Goal: Information Seeking & Learning: Learn about a topic

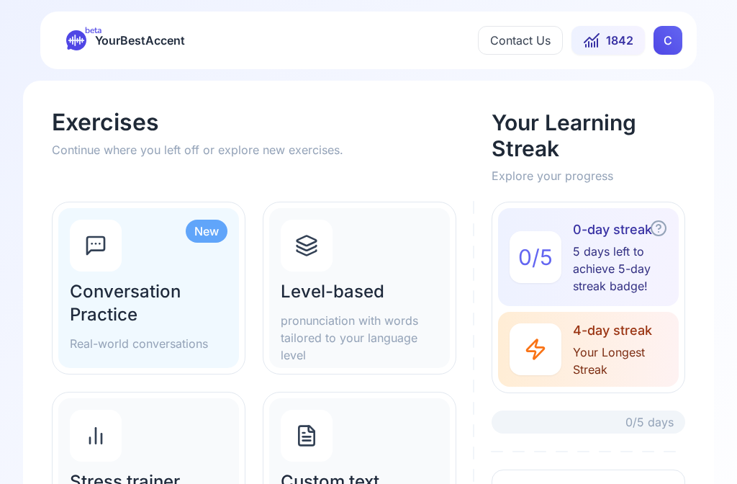
click at [360, 295] on h2 "Level-based" at bounding box center [360, 291] width 158 height 23
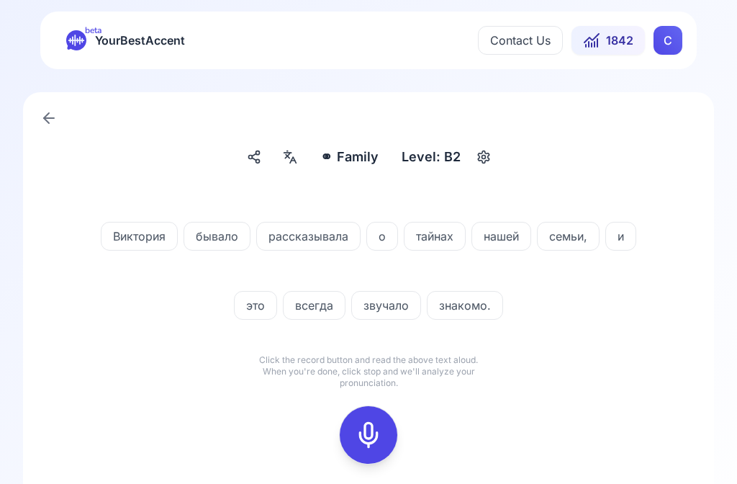
click at [618, 38] on span "1842" at bounding box center [619, 40] width 27 height 17
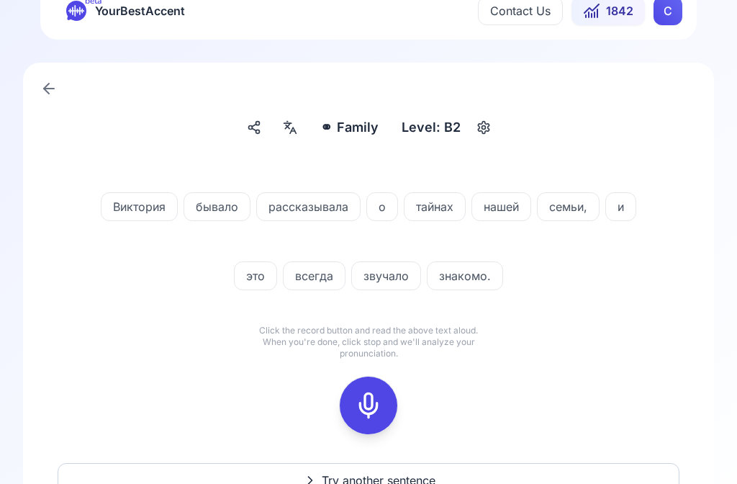
scroll to position [27, 0]
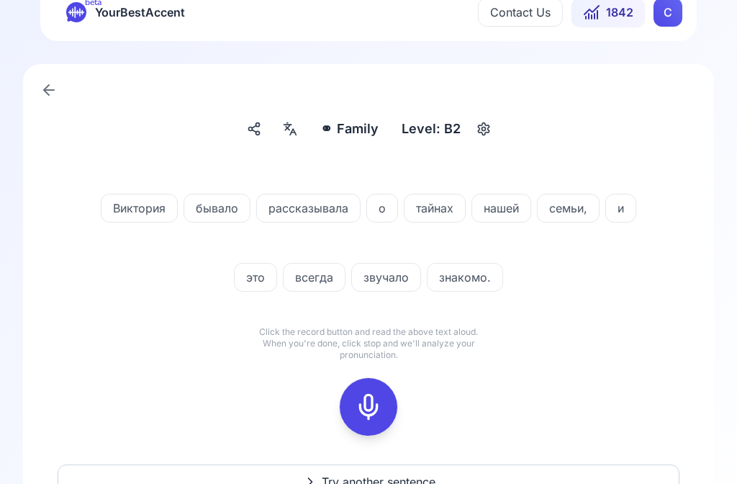
click at [303, 134] on div at bounding box center [290, 129] width 26 height 23
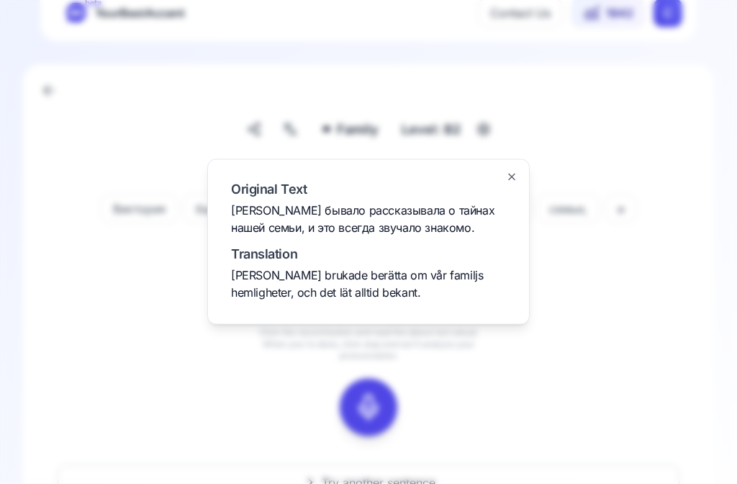
scroll to position [28, 0]
click at [652, 334] on div at bounding box center [368, 242] width 737 height 484
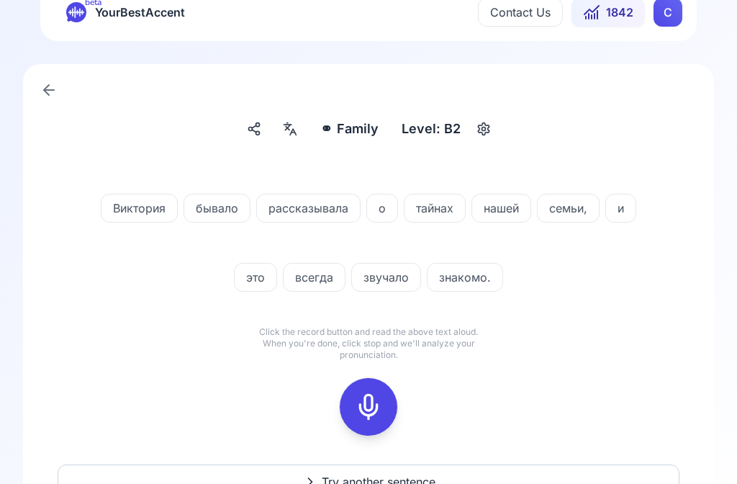
click at [379, 400] on rect at bounding box center [369, 407] width 22 height 22
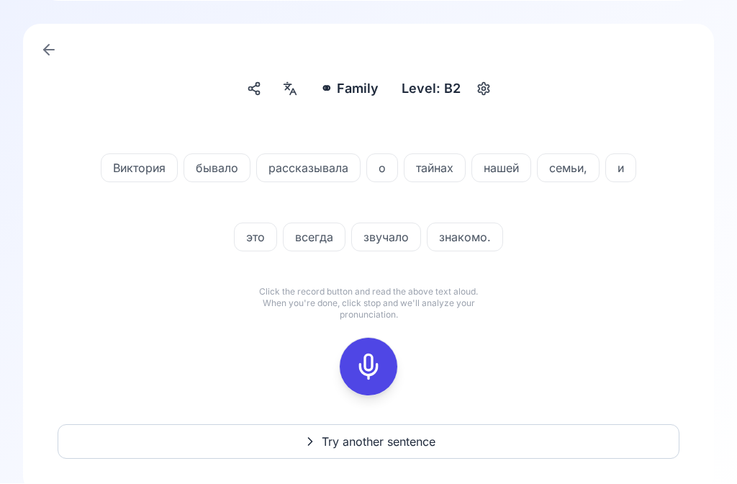
scroll to position [68, 0]
click at [372, 367] on icon at bounding box center [368, 366] width 29 height 29
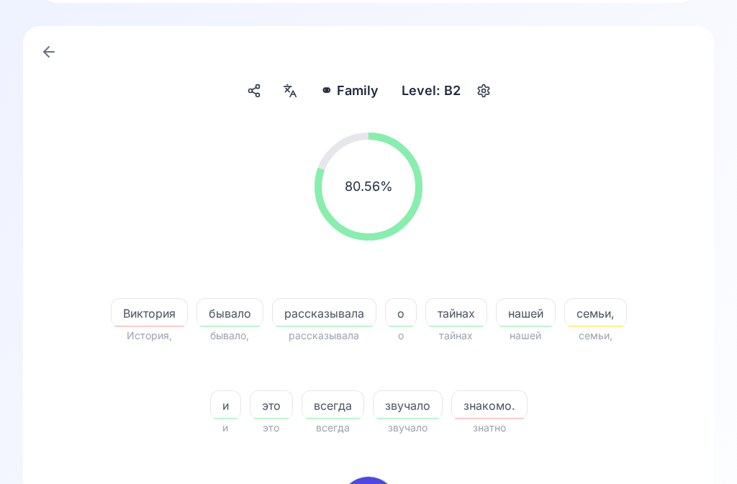
click at [495, 408] on span "знакомо." at bounding box center [489, 405] width 75 height 17
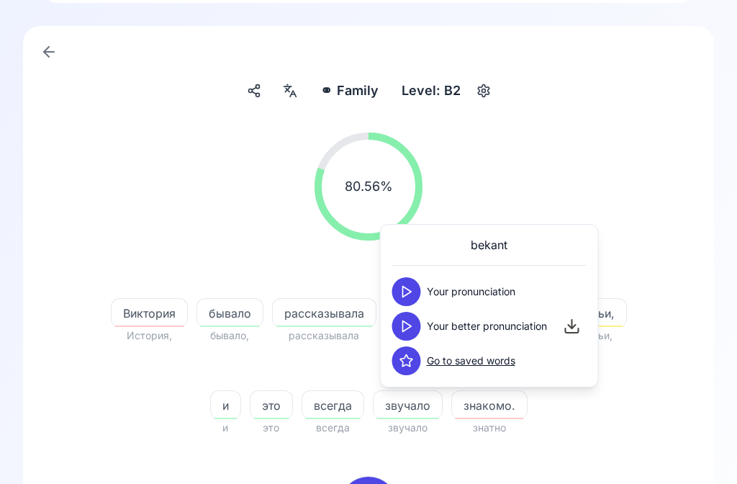
click at [418, 323] on button at bounding box center [406, 326] width 29 height 29
click at [145, 323] on div "Виктория" at bounding box center [149, 312] width 77 height 29
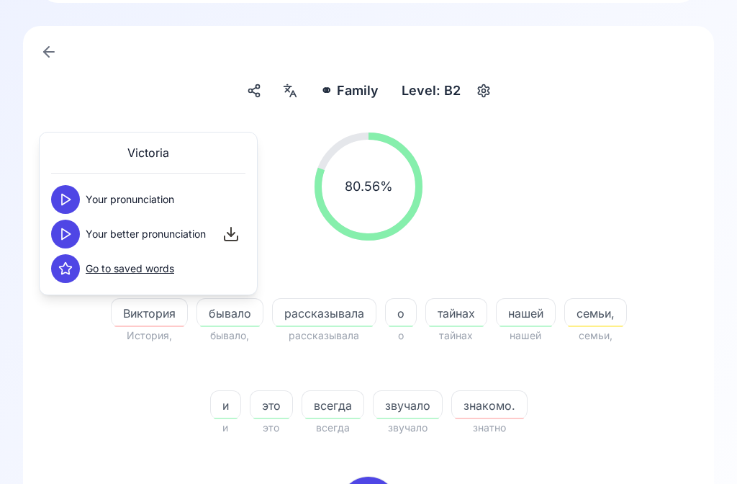
click at [68, 235] on polygon at bounding box center [66, 234] width 9 height 11
click at [602, 312] on span "семьи," at bounding box center [595, 313] width 61 height 17
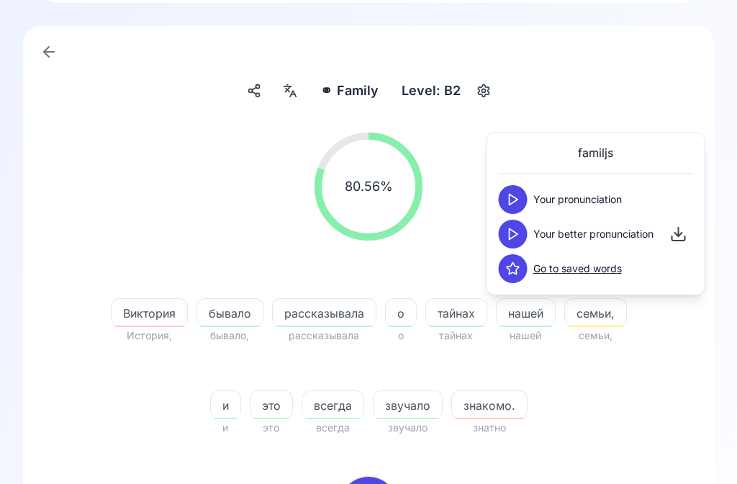
click at [514, 202] on polygon at bounding box center [514, 199] width 9 height 11
click at [516, 235] on polygon at bounding box center [514, 234] width 9 height 11
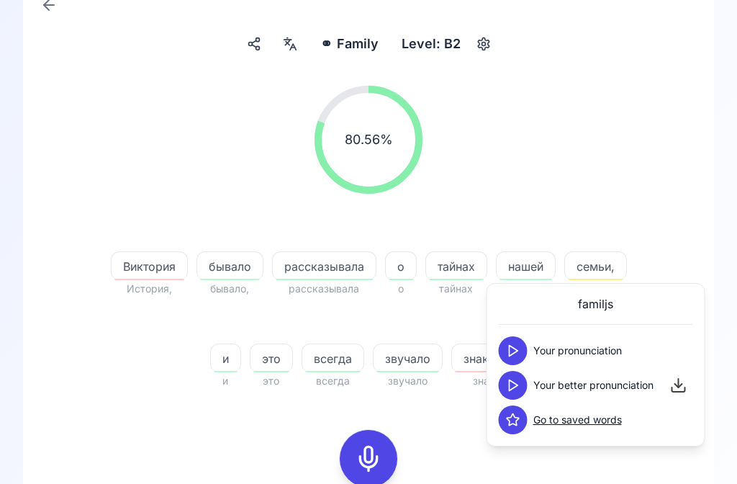
click at [382, 452] on icon at bounding box center [368, 459] width 29 height 29
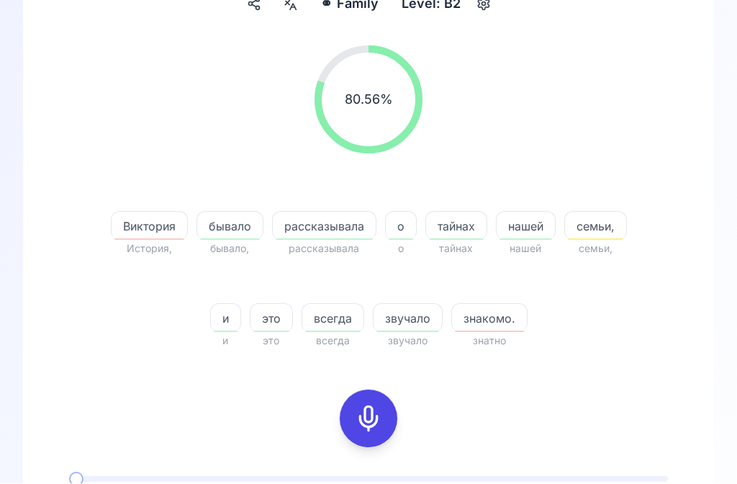
scroll to position [153, 0]
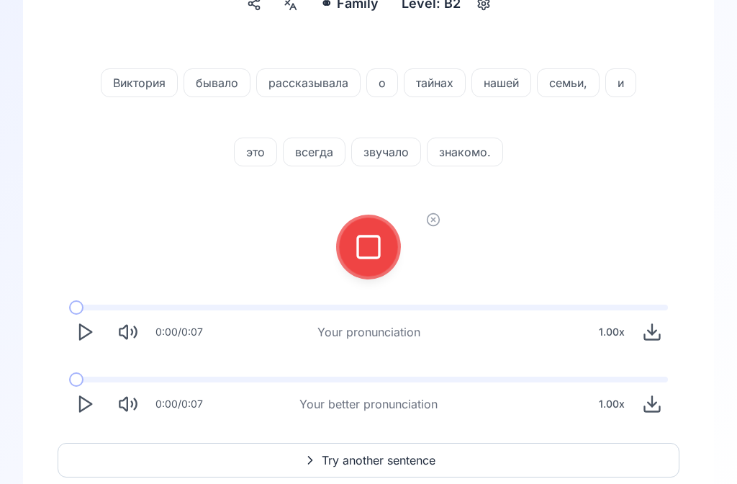
click at [379, 245] on rect at bounding box center [369, 247] width 22 height 22
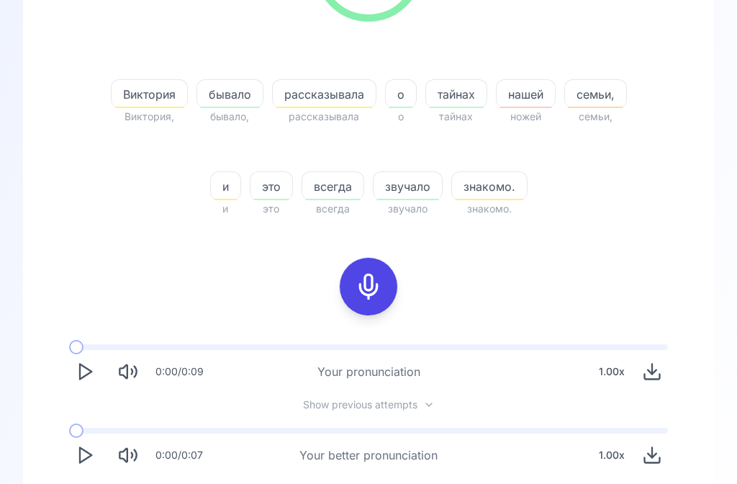
scroll to position [302, 0]
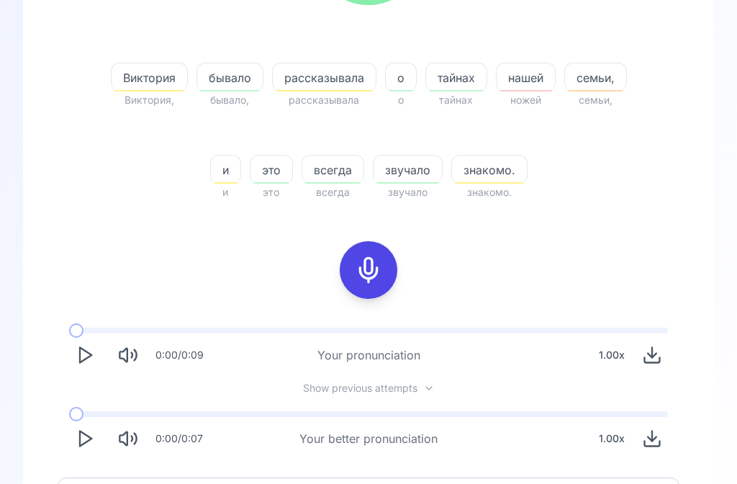
click at [94, 440] on icon "Play" at bounding box center [85, 438] width 20 height 20
click at [89, 437] on polygon "Play" at bounding box center [86, 438] width 12 height 15
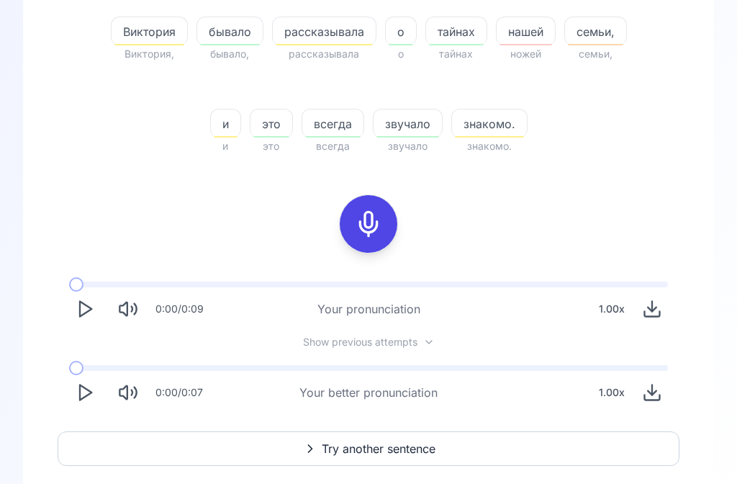
scroll to position [232, 0]
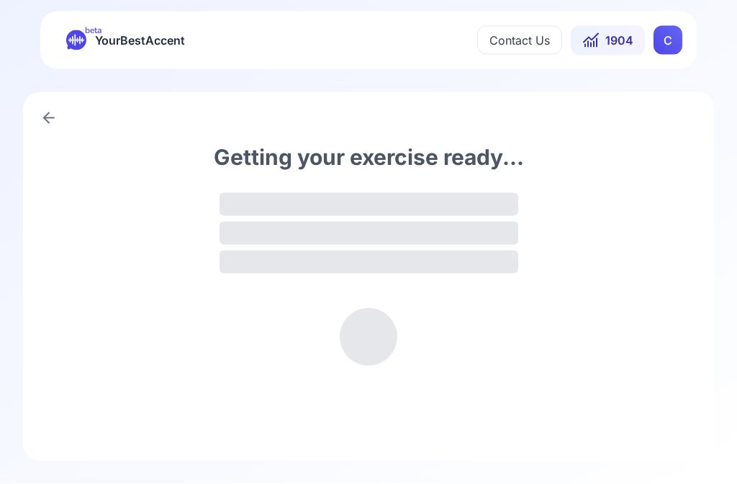
scroll to position [1, 0]
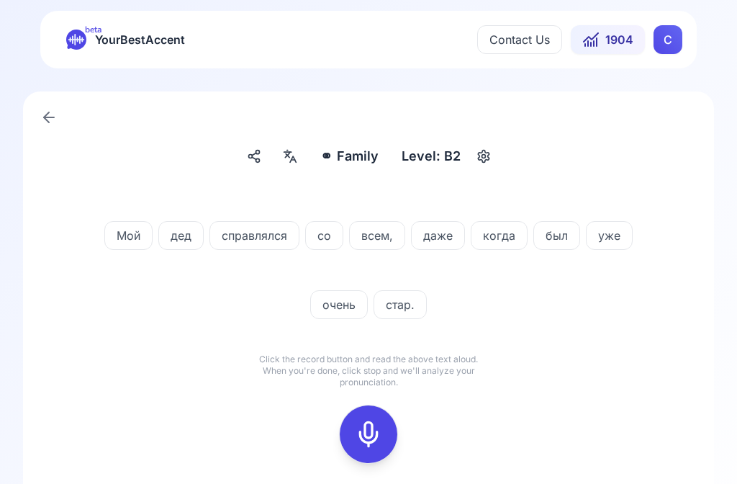
click at [299, 158] on icon at bounding box center [290, 156] width 17 height 14
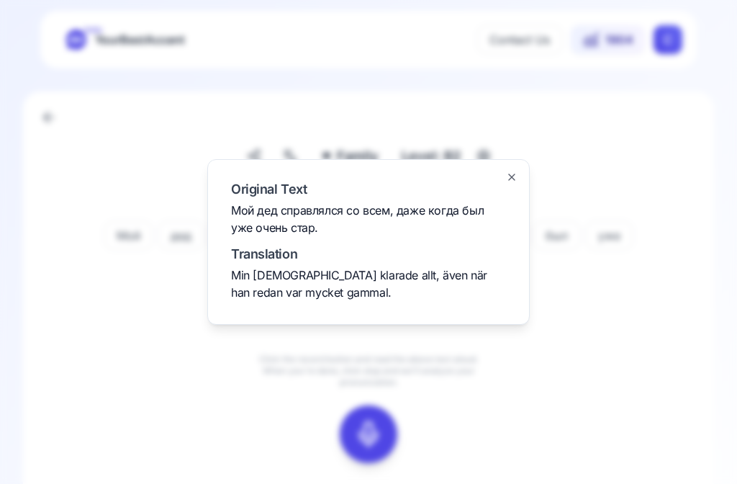
click at [660, 351] on div at bounding box center [368, 242] width 737 height 484
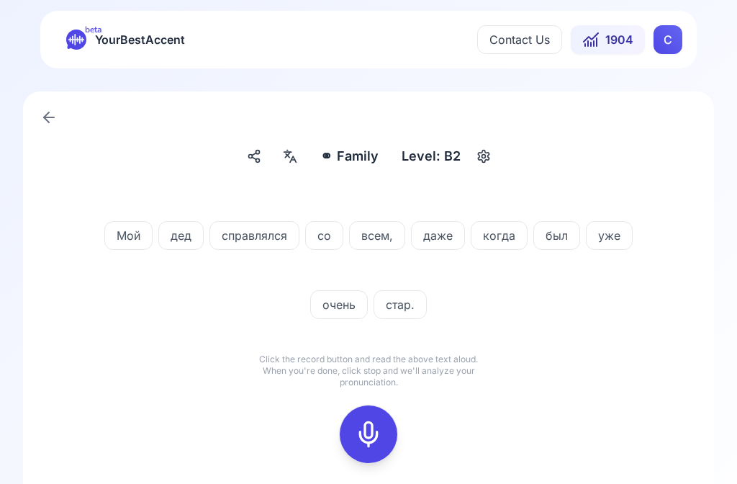
click at [385, 429] on div at bounding box center [368, 434] width 35 height 58
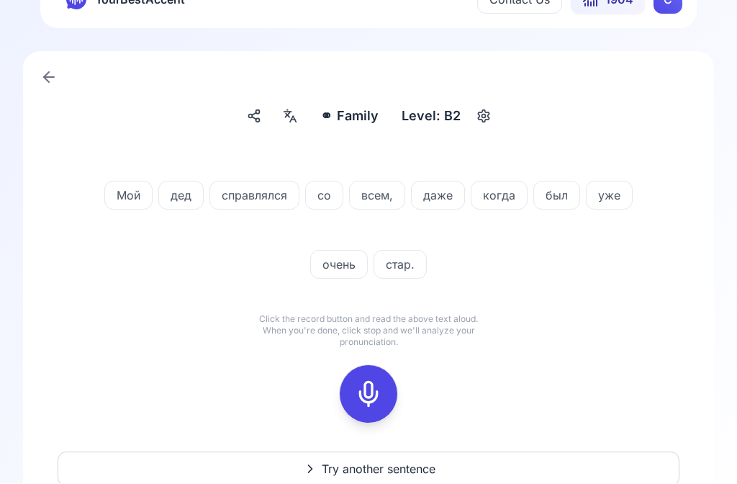
scroll to position [41, 0]
click at [375, 392] on icon at bounding box center [368, 393] width 29 height 29
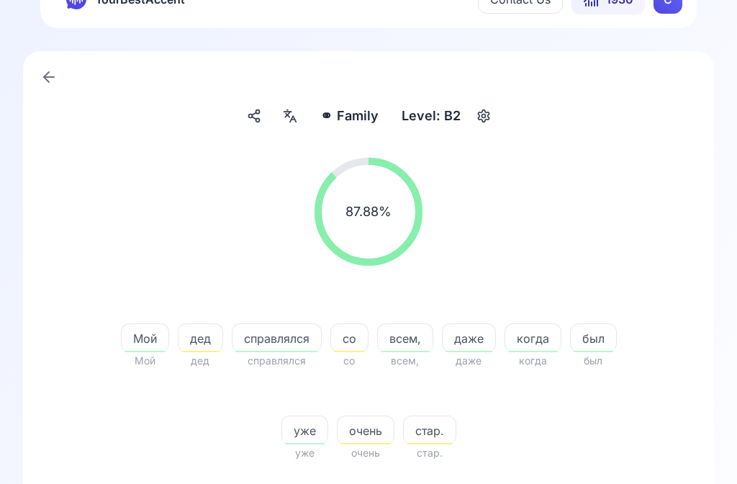
click at [199, 345] on span "дед" at bounding box center [201, 338] width 44 height 17
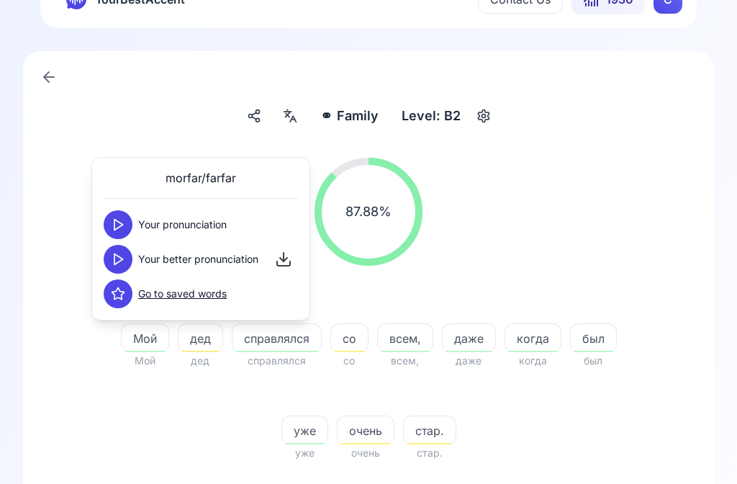
click at [125, 255] on icon at bounding box center [118, 259] width 14 height 14
click at [288, 343] on span "справлялся" at bounding box center [277, 338] width 89 height 17
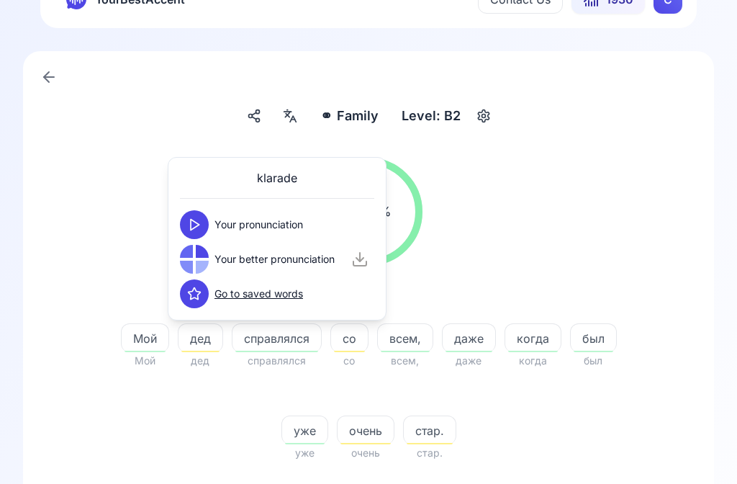
click at [202, 225] on button at bounding box center [194, 224] width 29 height 29
click at [202, 256] on button at bounding box center [194, 259] width 29 height 29
click at [372, 429] on span "очень" at bounding box center [366, 430] width 56 height 17
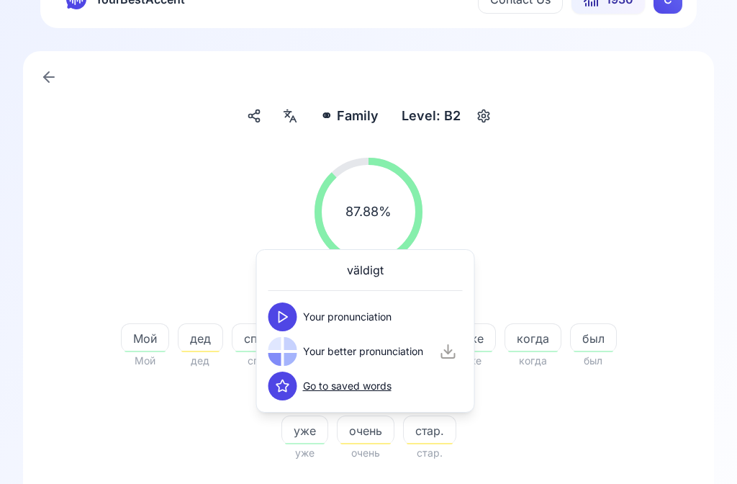
click at [291, 318] on button at bounding box center [283, 316] width 29 height 29
click at [294, 341] on button at bounding box center [283, 351] width 29 height 29
click at [434, 433] on span "стар." at bounding box center [430, 430] width 52 height 17
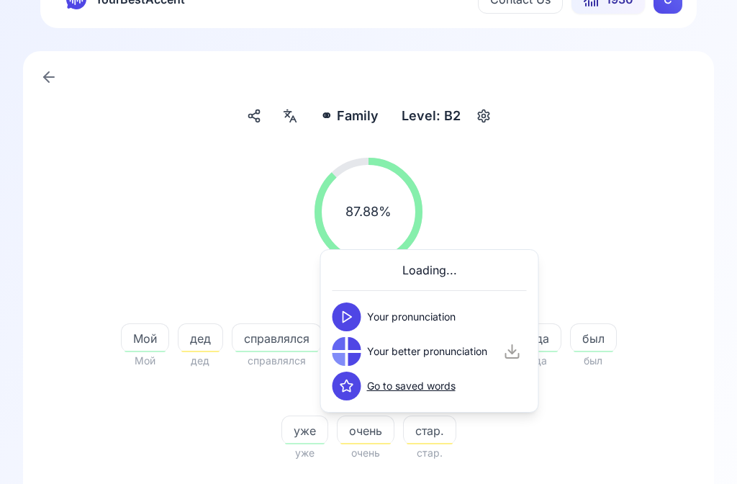
click at [356, 312] on button at bounding box center [347, 316] width 29 height 29
click at [354, 354] on button at bounding box center [347, 351] width 29 height 29
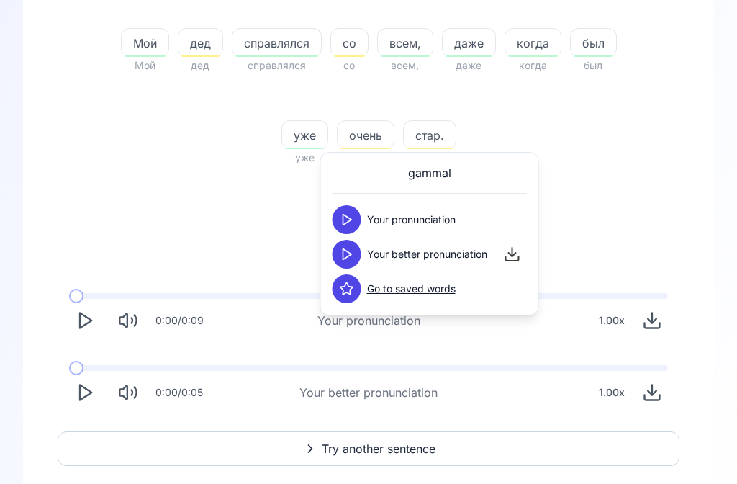
click at [91, 396] on icon "Play" at bounding box center [85, 393] width 20 height 20
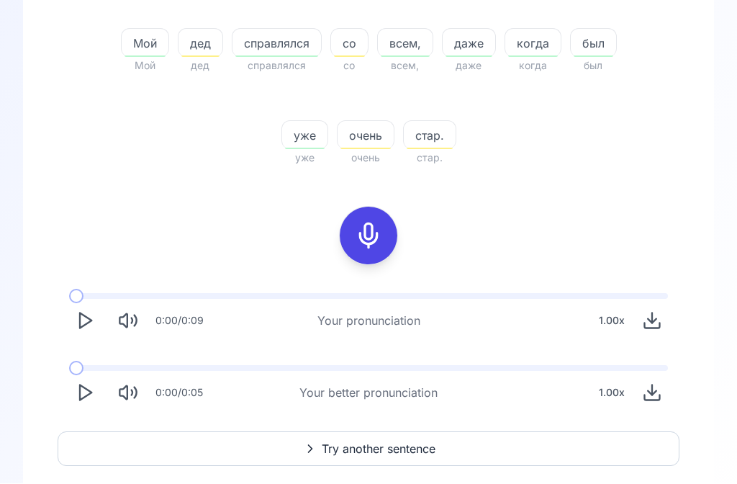
click at [90, 391] on polygon "Play" at bounding box center [86, 393] width 12 height 15
click at [91, 397] on icon "Play" at bounding box center [85, 393] width 20 height 20
click at [369, 450] on span "Try another sentence" at bounding box center [379, 449] width 114 height 17
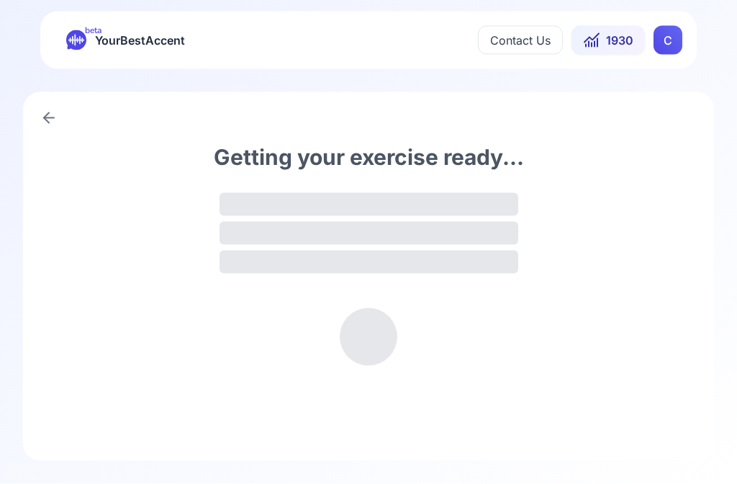
scroll to position [1, 0]
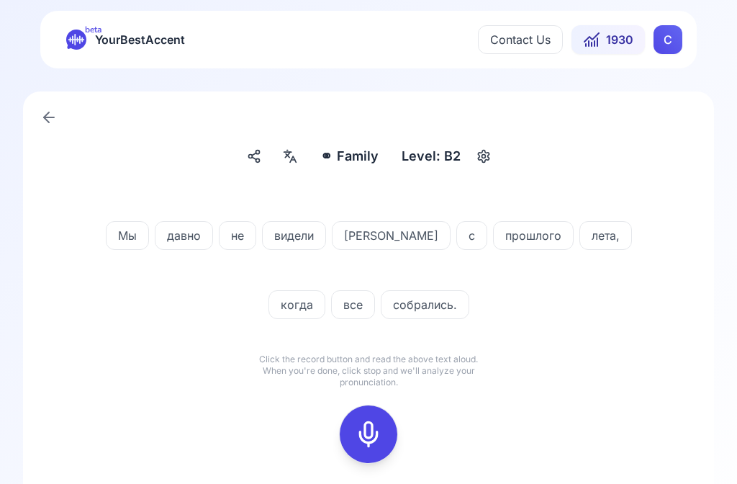
click at [303, 161] on div at bounding box center [290, 156] width 26 height 23
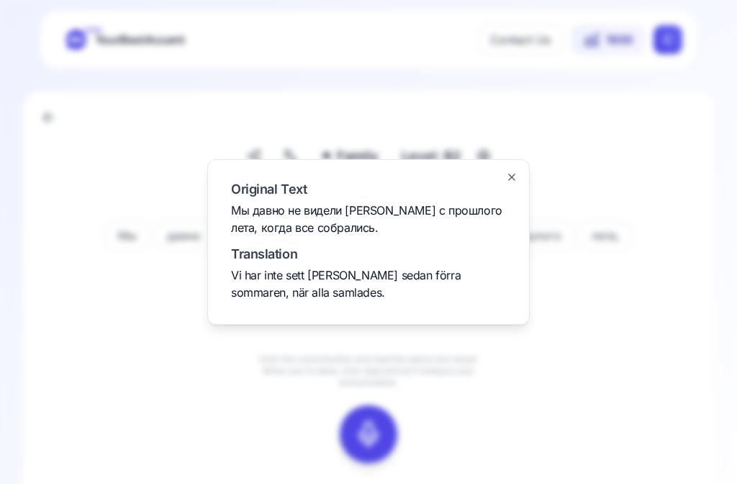
click at [607, 351] on div at bounding box center [368, 242] width 737 height 484
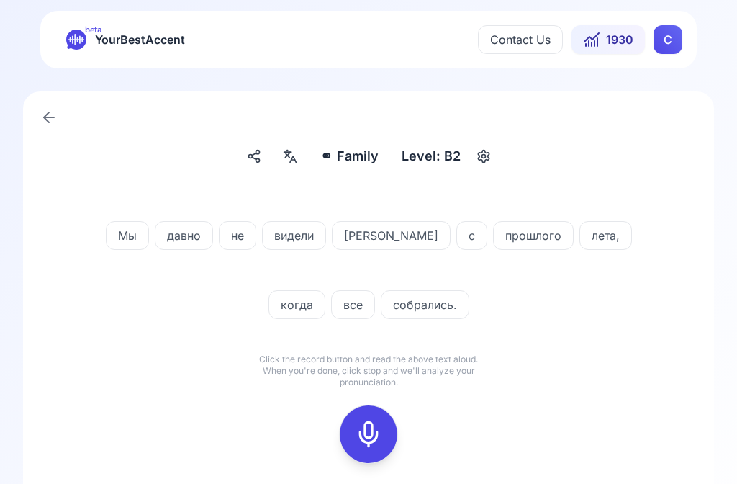
click at [370, 430] on icon at bounding box center [368, 434] width 29 height 29
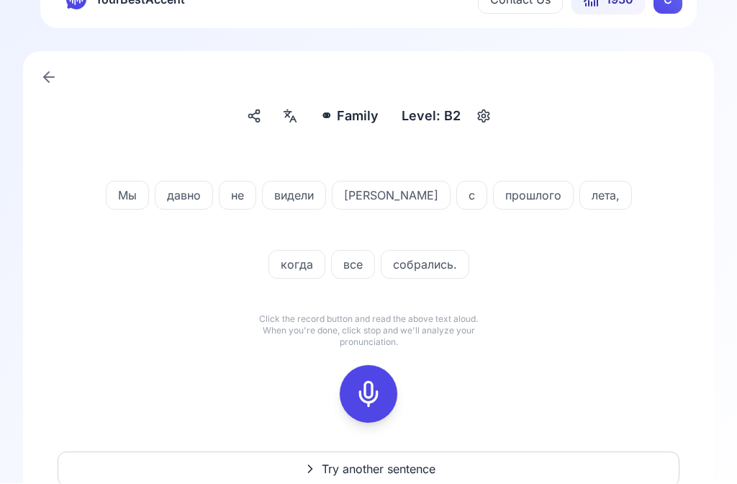
scroll to position [41, 0]
click at [371, 401] on icon at bounding box center [368, 393] width 29 height 29
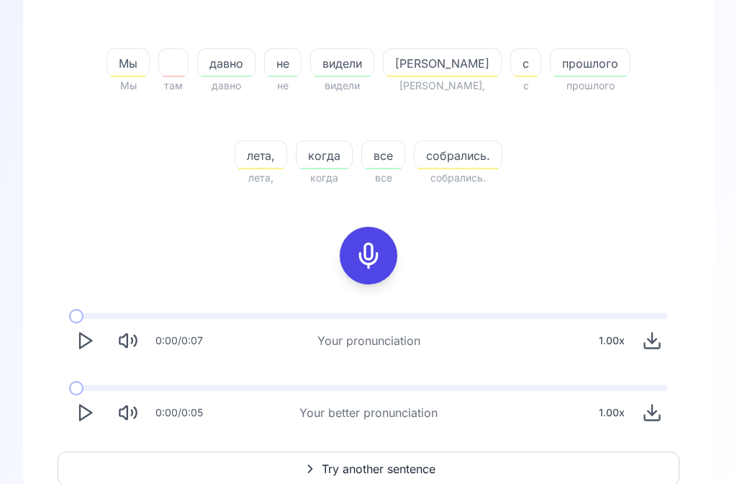
scroll to position [315, 0]
click at [90, 416] on icon "Play" at bounding box center [85, 413] width 20 height 20
click at [392, 467] on span "Try another sentence" at bounding box center [379, 469] width 114 height 17
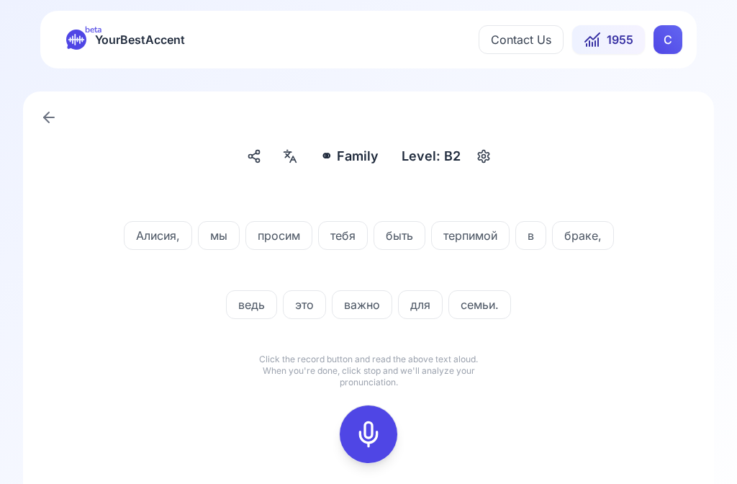
scroll to position [1, 0]
click at [287, 164] on div at bounding box center [290, 156] width 26 height 23
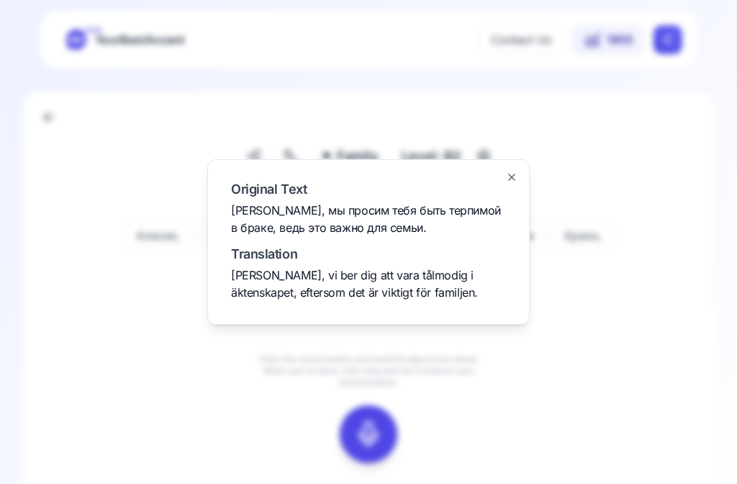
click at [149, 379] on div at bounding box center [368, 242] width 737 height 484
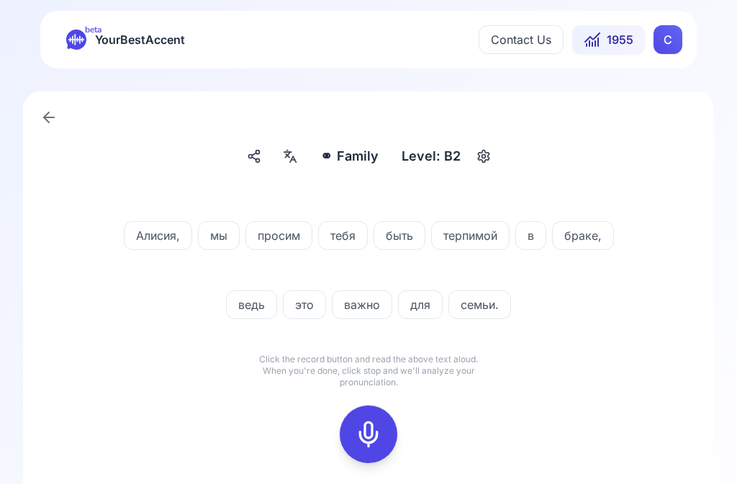
click at [376, 437] on icon at bounding box center [368, 434] width 29 height 29
click at [372, 435] on icon at bounding box center [368, 434] width 29 height 29
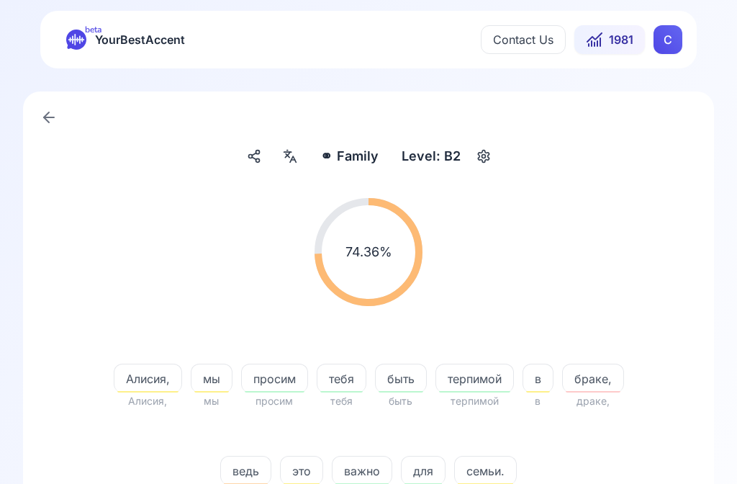
click at [598, 384] on span "браке," at bounding box center [593, 378] width 60 height 17
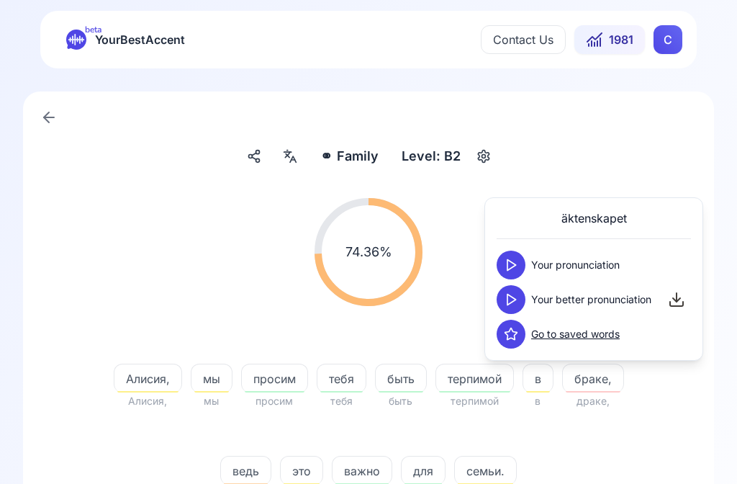
click at [518, 269] on button at bounding box center [511, 265] width 29 height 29
click at [517, 308] on button at bounding box center [511, 299] width 29 height 29
click at [258, 477] on span "ведь" at bounding box center [246, 470] width 50 height 17
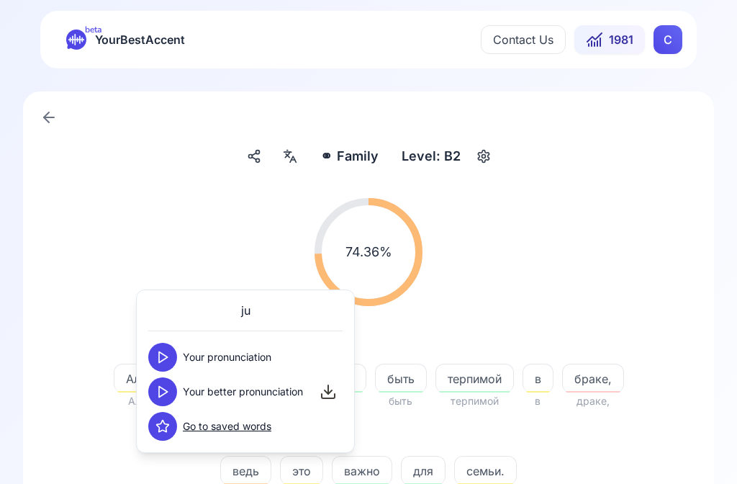
click at [169, 395] on icon at bounding box center [163, 392] width 14 height 14
click at [639, 254] on div "74.36 % 74.36 %" at bounding box center [369, 252] width 622 height 131
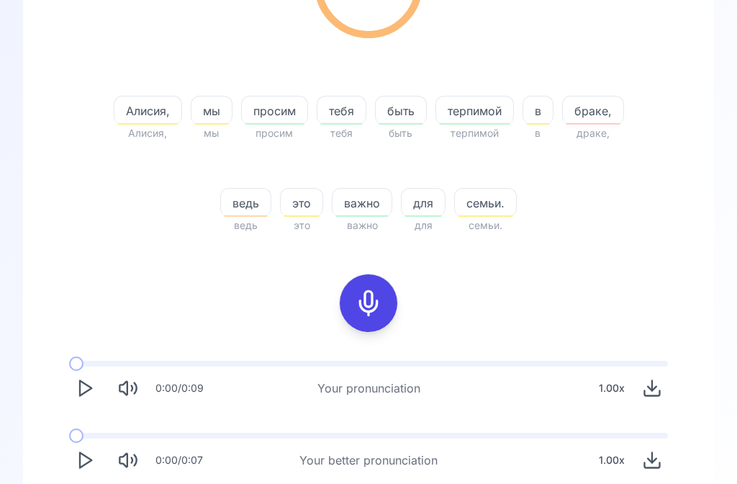
scroll to position [277, 0]
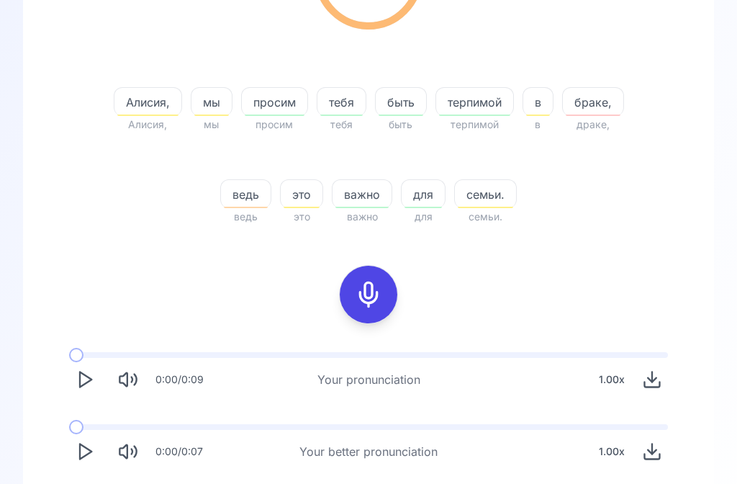
click at [89, 458] on icon "Play" at bounding box center [85, 451] width 20 height 20
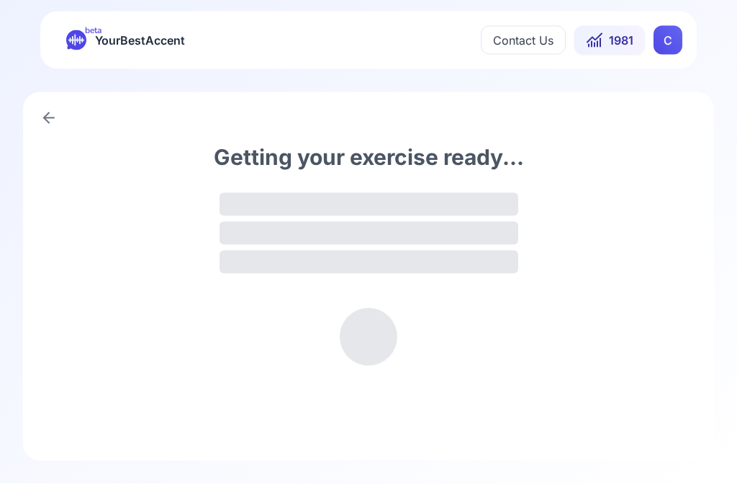
scroll to position [1, 0]
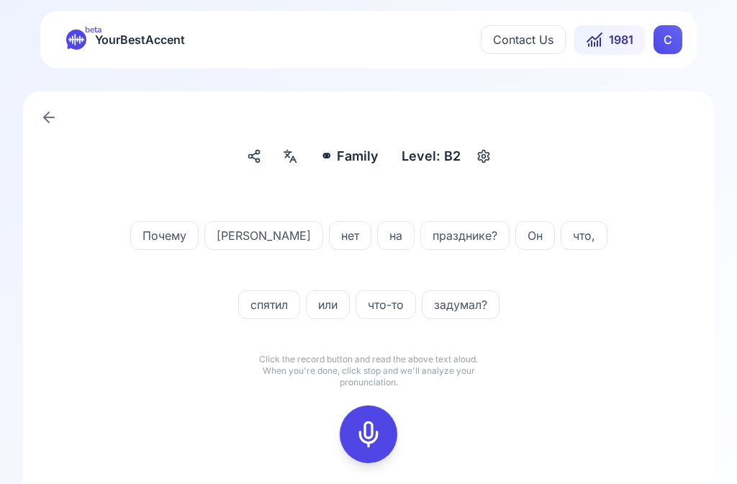
click at [302, 161] on div at bounding box center [290, 156] width 26 height 23
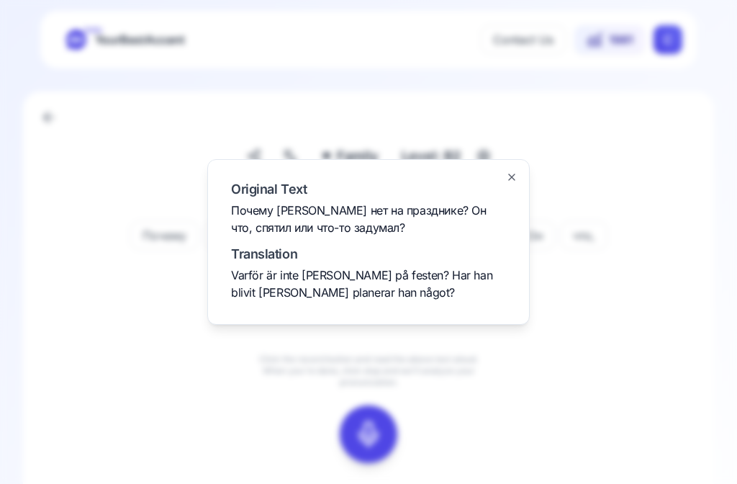
click at [258, 439] on div at bounding box center [368, 242] width 737 height 484
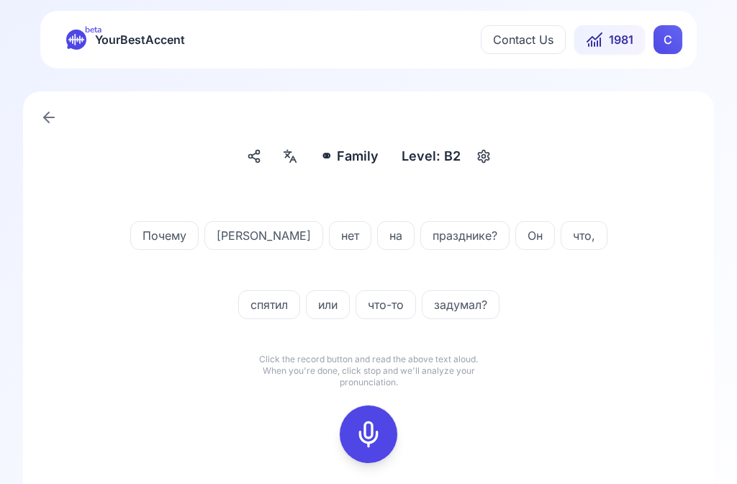
click at [375, 433] on icon at bounding box center [368, 434] width 29 height 29
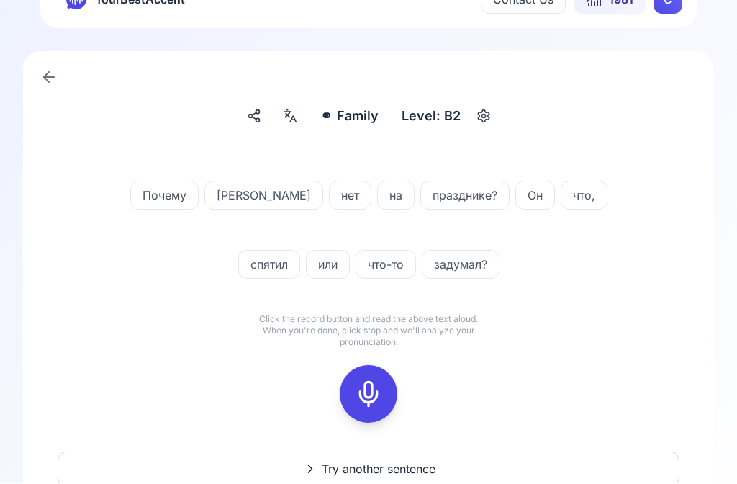
scroll to position [41, 0]
click at [380, 397] on icon at bounding box center [368, 393] width 29 height 29
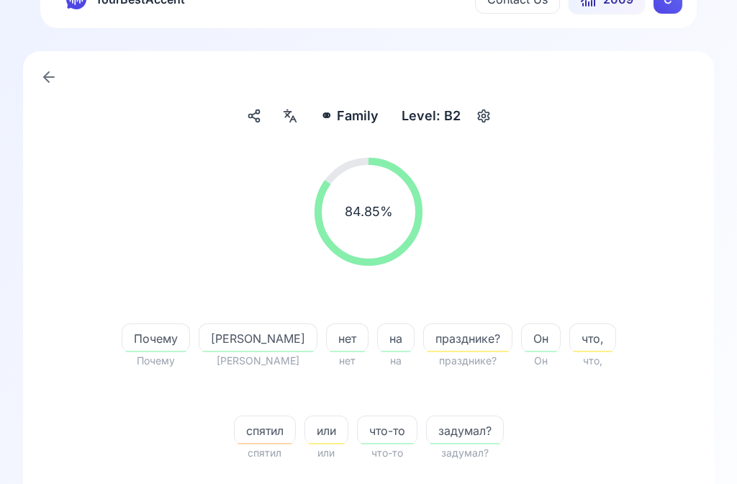
click at [296, 416] on div "спятил" at bounding box center [265, 430] width 62 height 29
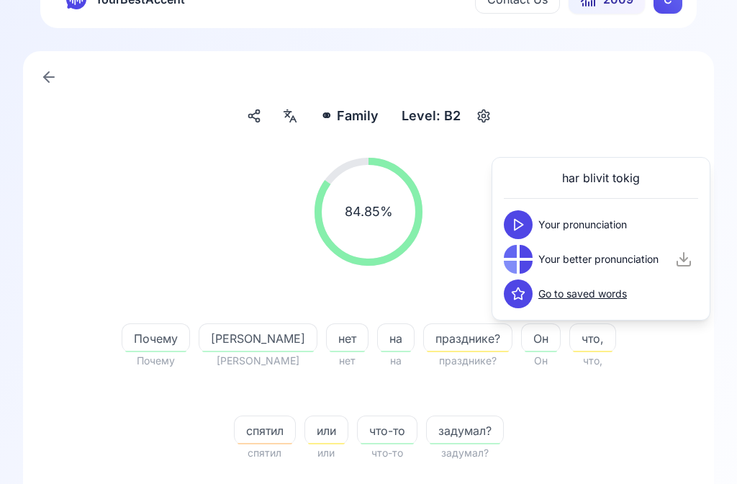
click at [529, 225] on button at bounding box center [518, 224] width 29 height 29
click at [520, 266] on icon at bounding box center [518, 259] width 14 height 14
click at [526, 233] on button at bounding box center [518, 224] width 29 height 29
click at [520, 236] on button at bounding box center [518, 224] width 29 height 29
click at [524, 266] on icon at bounding box center [518, 259] width 14 height 14
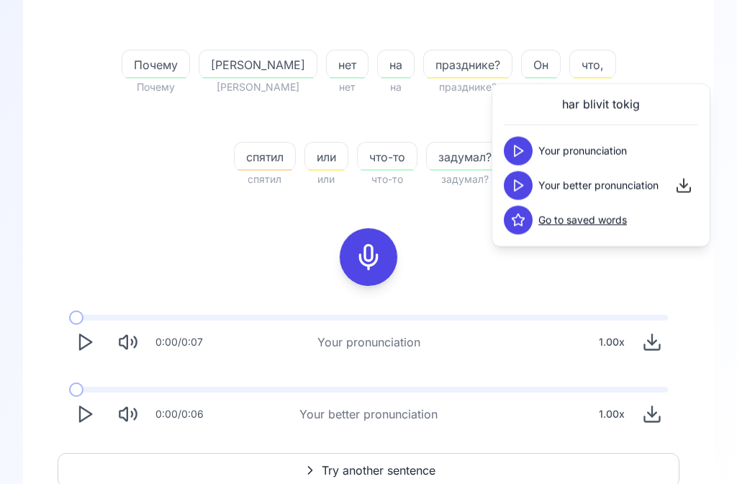
scroll to position [313, 0]
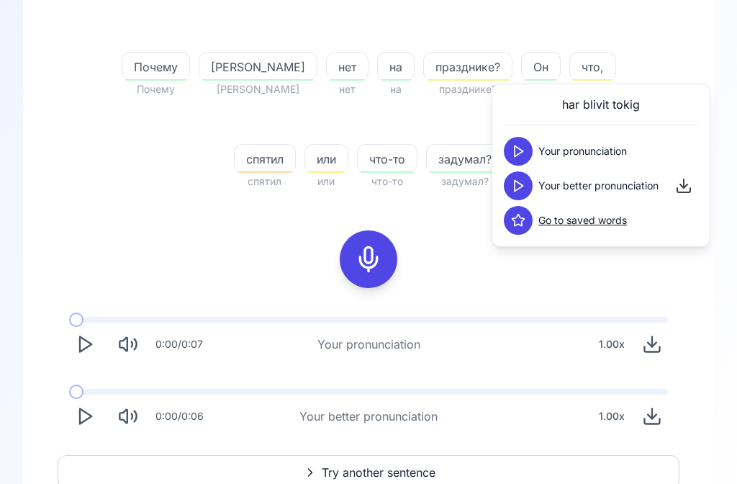
click at [84, 425] on icon "Play" at bounding box center [85, 416] width 20 height 20
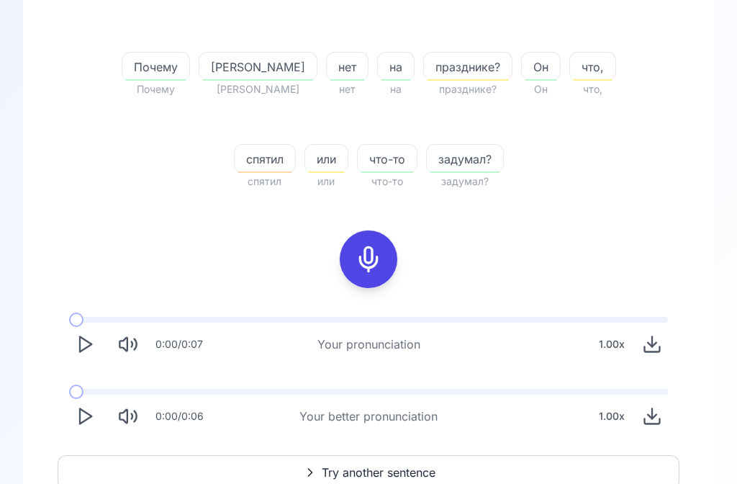
click at [372, 462] on button "Try another sentence" at bounding box center [369, 472] width 622 height 35
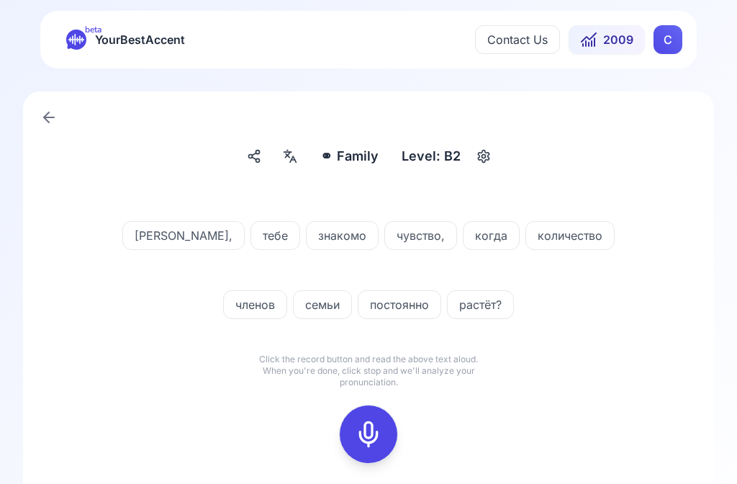
scroll to position [1, 0]
click at [299, 160] on icon at bounding box center [290, 156] width 17 height 14
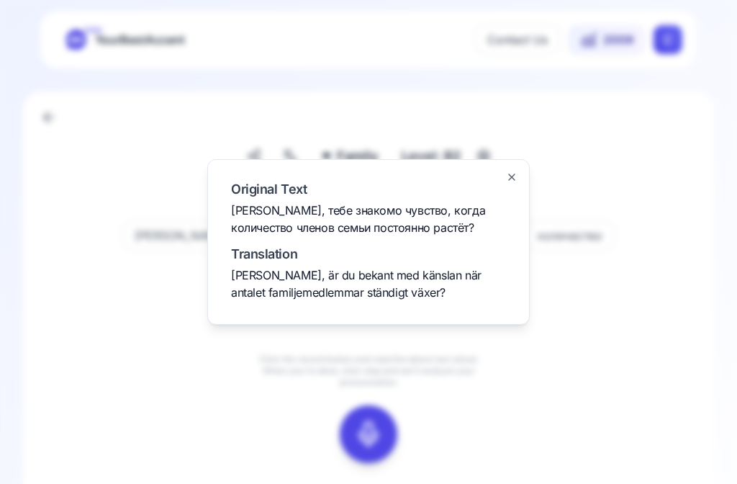
click at [633, 331] on div at bounding box center [368, 242] width 737 height 484
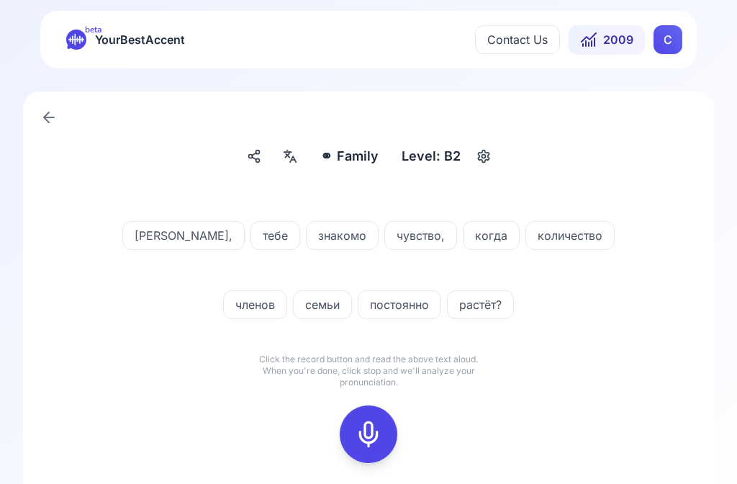
click at [380, 426] on icon at bounding box center [368, 434] width 29 height 29
click at [374, 431] on icon at bounding box center [368, 434] width 29 height 29
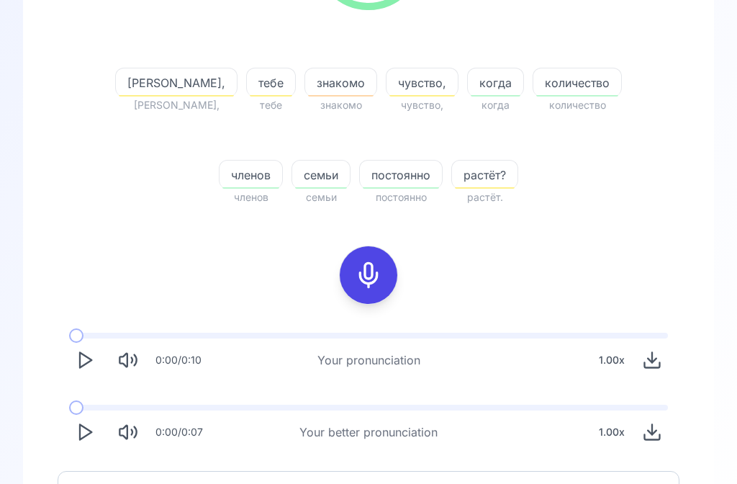
scroll to position [297, 0]
click at [82, 443] on button "Play" at bounding box center [85, 432] width 32 height 32
click at [380, 483] on span "Try another sentence" at bounding box center [379, 488] width 114 height 17
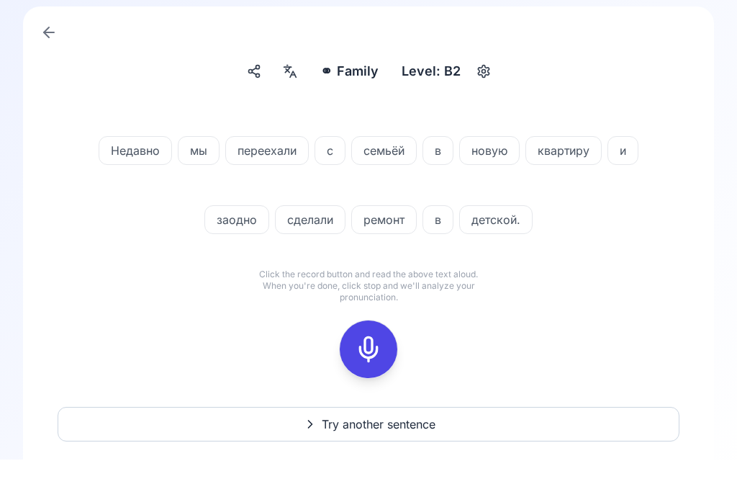
scroll to position [60, 0]
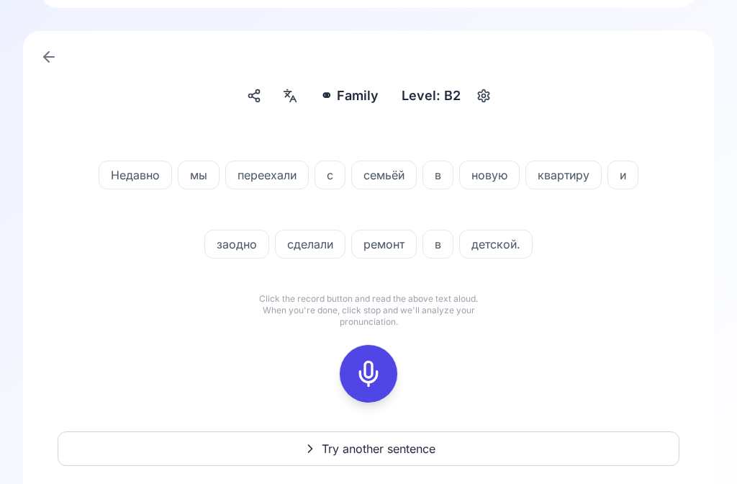
click at [366, 385] on rect at bounding box center [369, 375] width 22 height 22
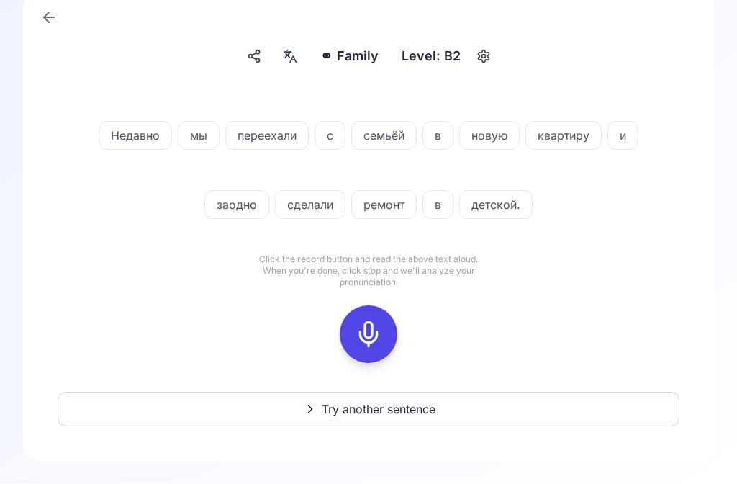
scroll to position [101, 0]
click at [372, 331] on icon at bounding box center [368, 334] width 29 height 29
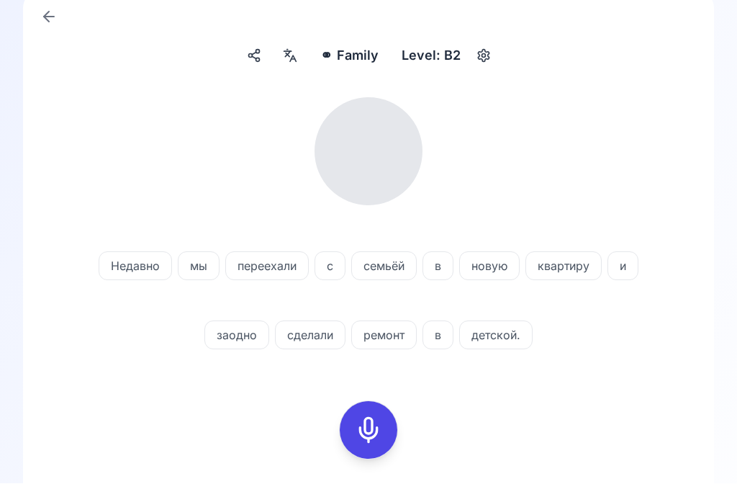
scroll to position [66, 0]
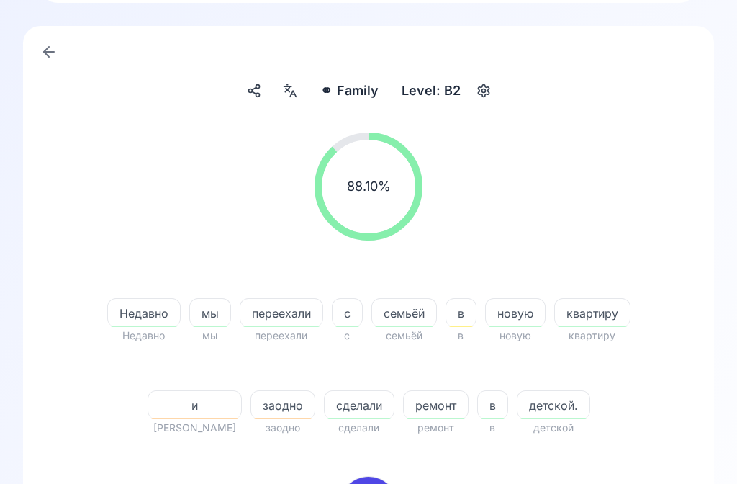
click at [259, 405] on span "заодно" at bounding box center [282, 405] width 63 height 17
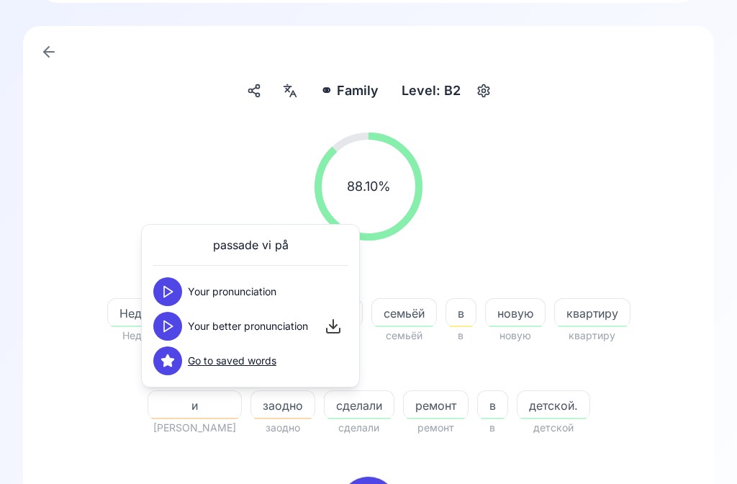
click at [170, 320] on icon at bounding box center [168, 326] width 14 height 14
click at [660, 220] on div "88.10 % 88.10 %" at bounding box center [369, 186] width 622 height 131
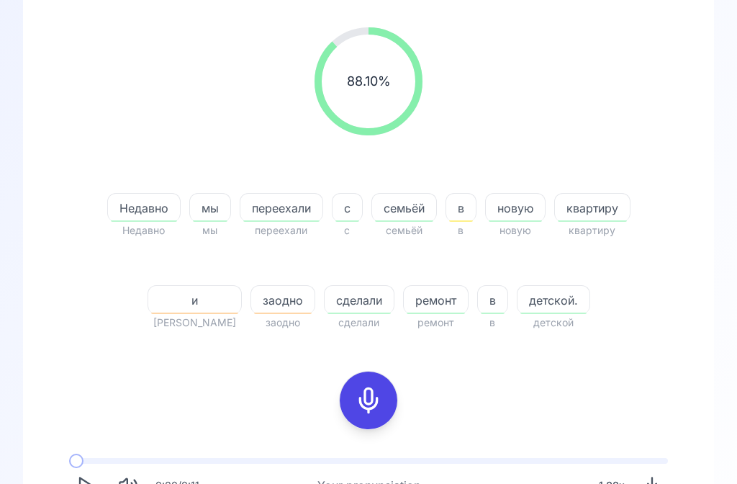
click at [361, 395] on icon at bounding box center [368, 400] width 29 height 29
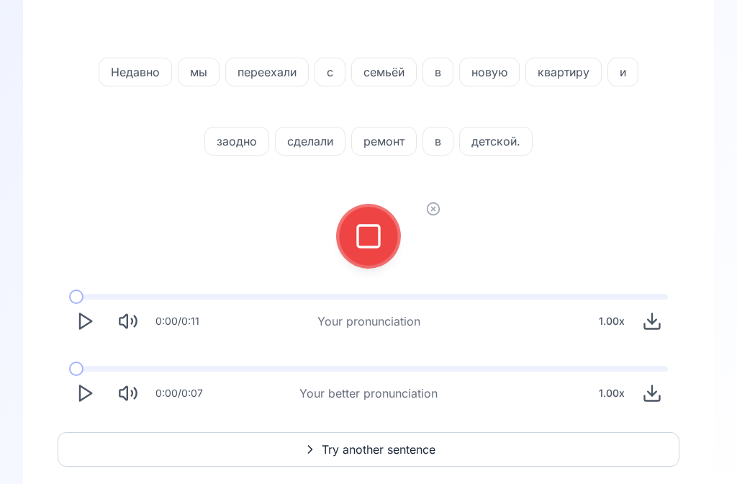
click at [384, 220] on div at bounding box center [368, 236] width 35 height 58
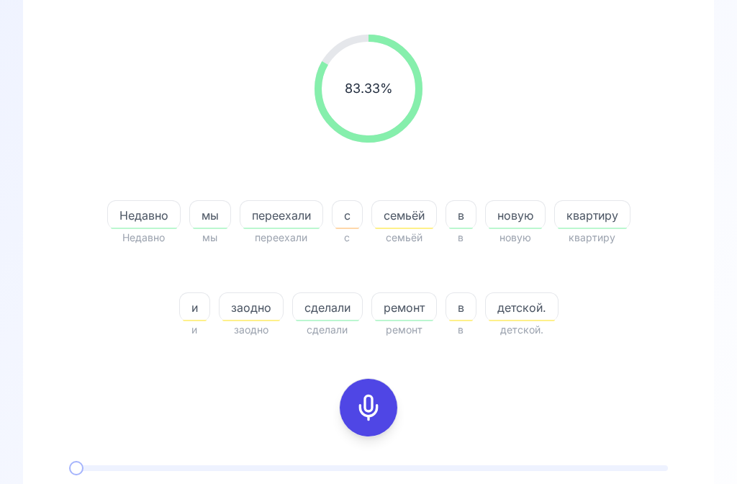
click at [252, 315] on span "заодно" at bounding box center [251, 307] width 63 height 17
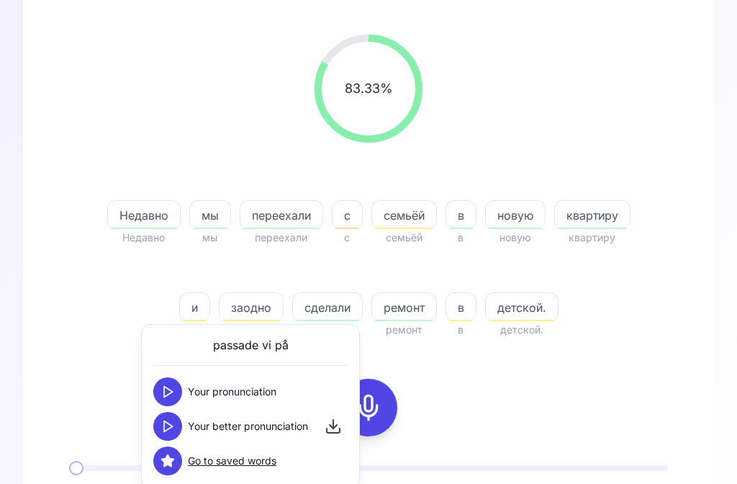
click at [154, 431] on button at bounding box center [167, 426] width 29 height 29
click at [519, 362] on div "83.33 % 83.33 % Недавно Недавно мы мы переехали переехали с с семьёй семьёй в в…" at bounding box center [369, 313] width 622 height 580
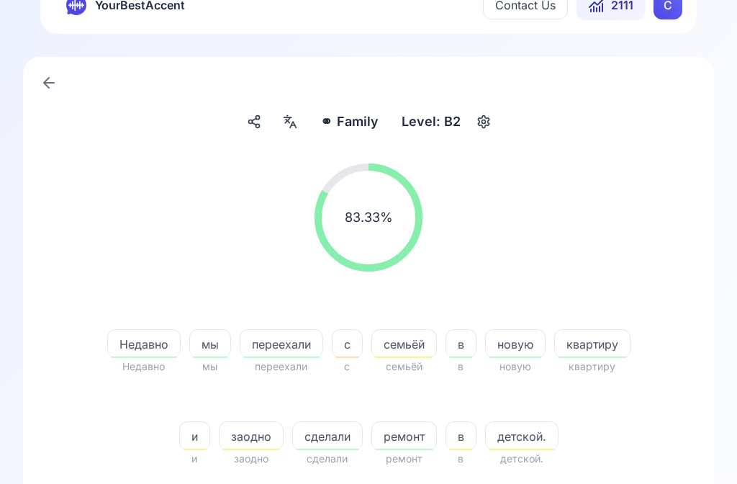
click at [286, 125] on icon at bounding box center [290, 122] width 17 height 14
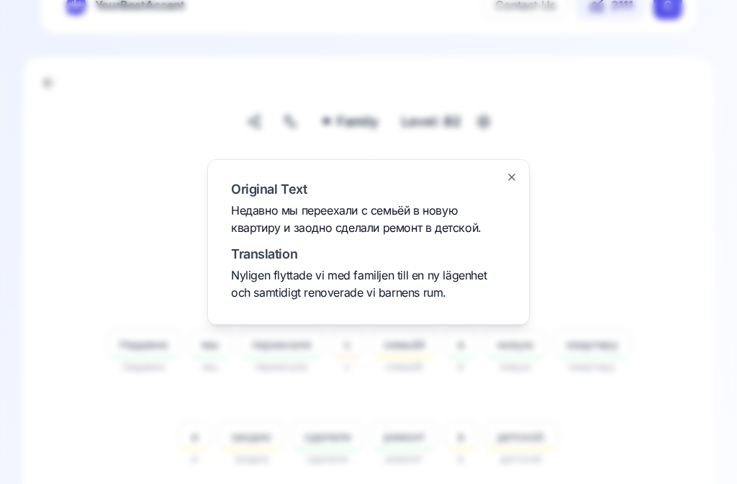
click at [508, 183] on icon "button" at bounding box center [512, 177] width 12 height 12
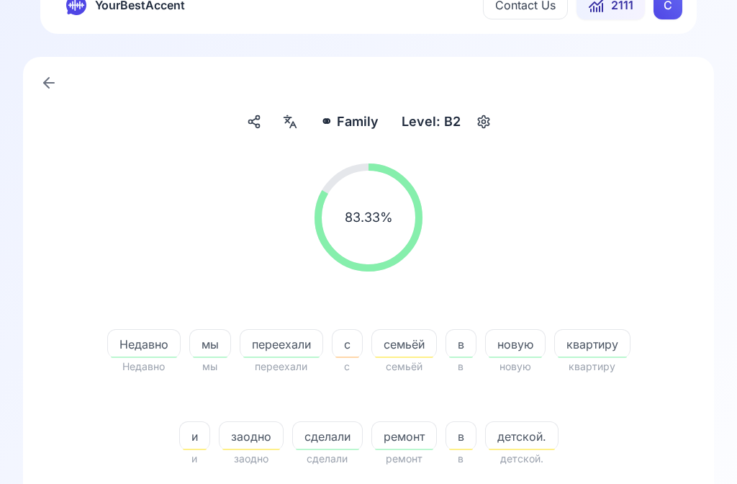
click at [611, 273] on div "83.33 % 83.33 %" at bounding box center [369, 217] width 622 height 131
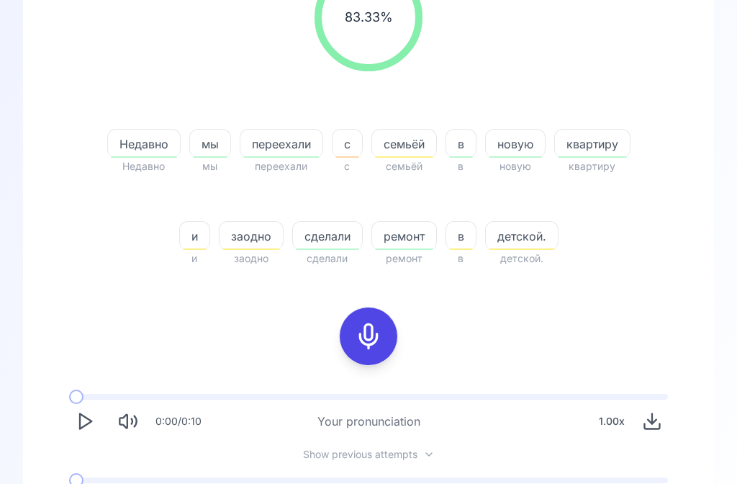
scroll to position [236, 0]
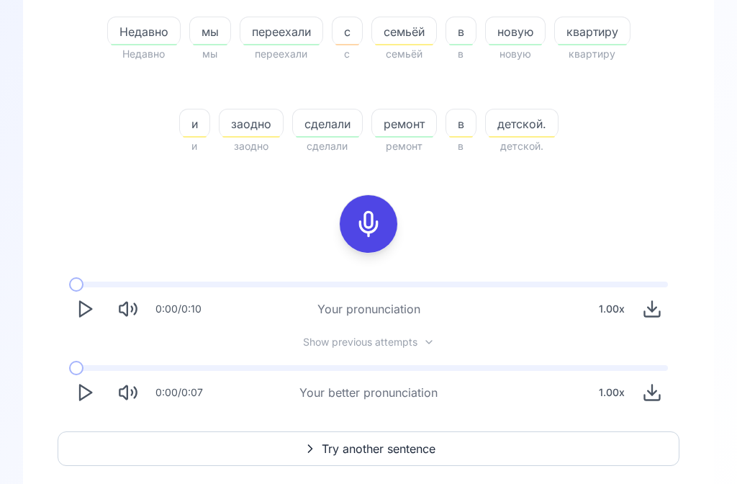
scroll to position [347, 0]
click at [358, 449] on span "Try another sentence" at bounding box center [379, 449] width 114 height 17
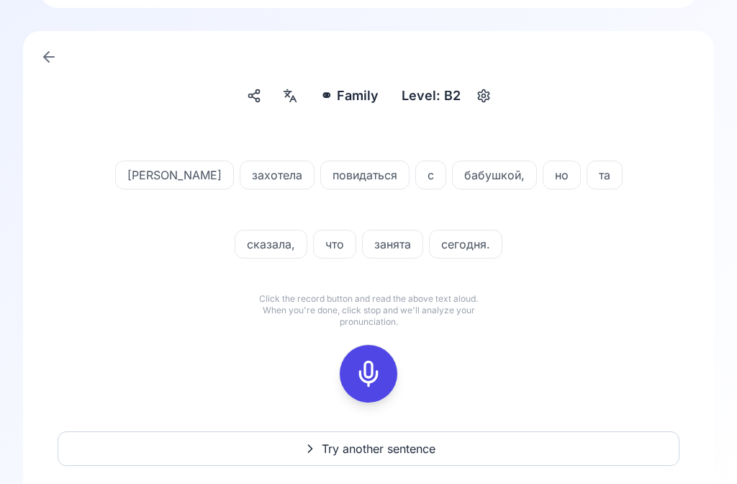
scroll to position [60, 0]
click at [356, 454] on span "Try another sentence" at bounding box center [379, 449] width 114 height 17
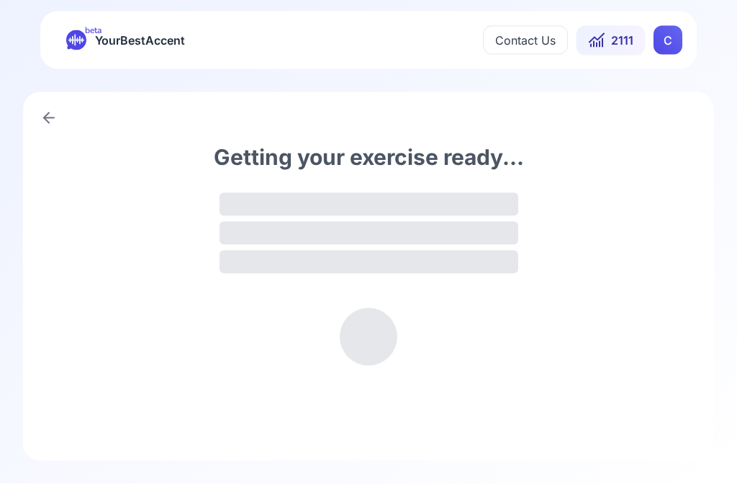
scroll to position [1, 0]
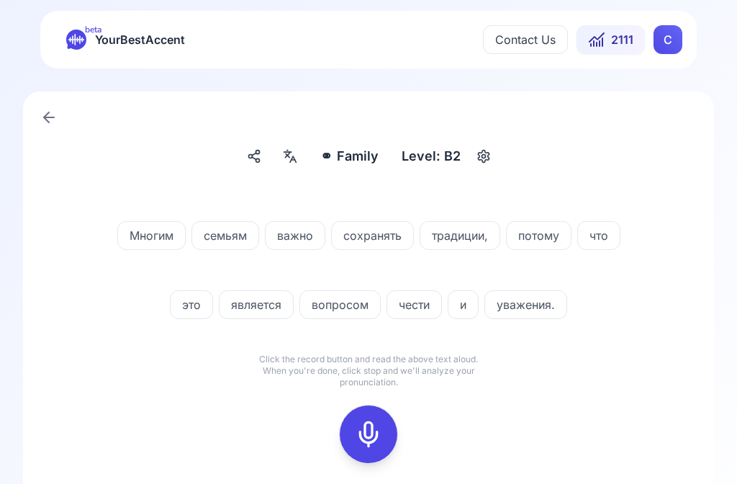
click at [300, 169] on div at bounding box center [290, 156] width 26 height 26
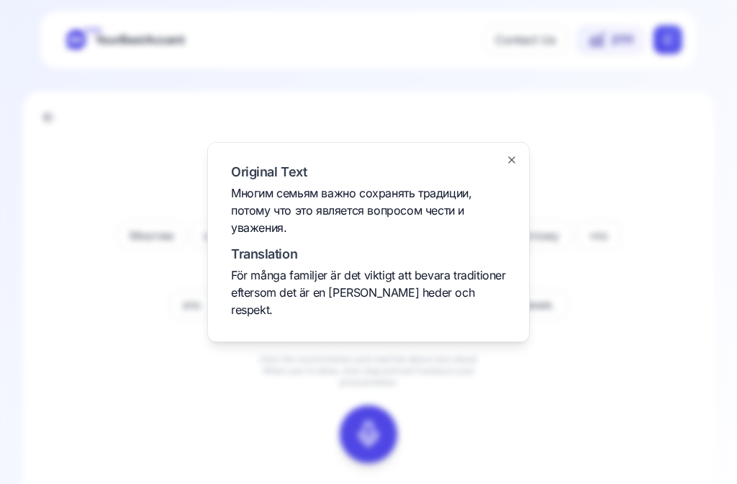
click at [626, 313] on div at bounding box center [368, 242] width 737 height 484
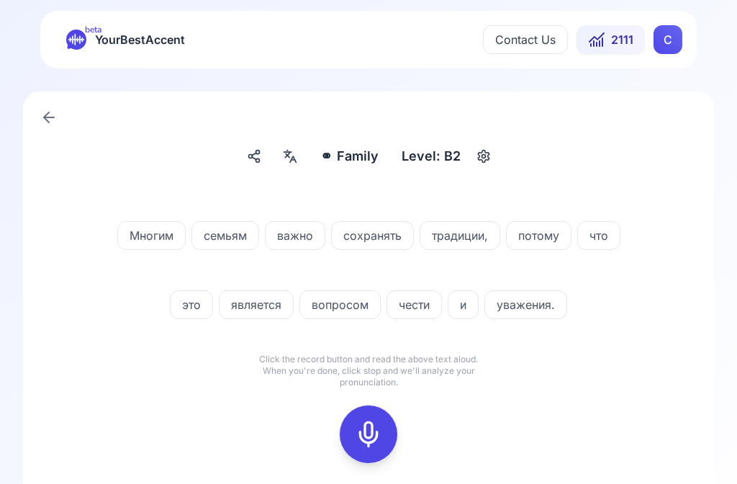
click at [359, 422] on icon at bounding box center [368, 434] width 29 height 29
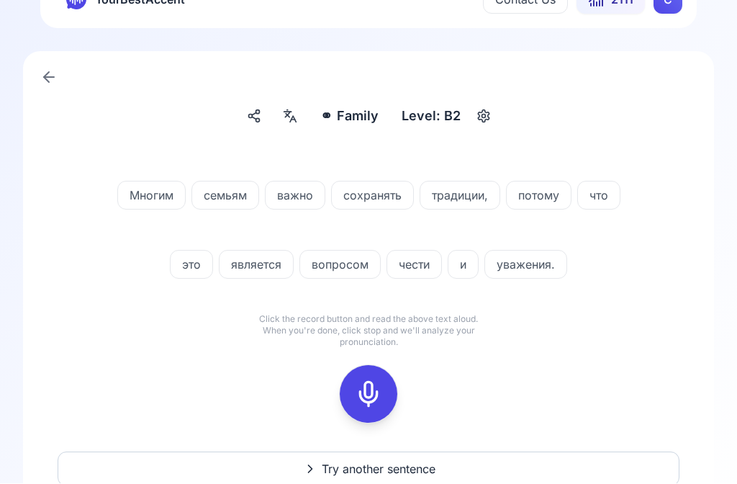
scroll to position [41, 0]
click at [364, 400] on icon at bounding box center [368, 393] width 29 height 29
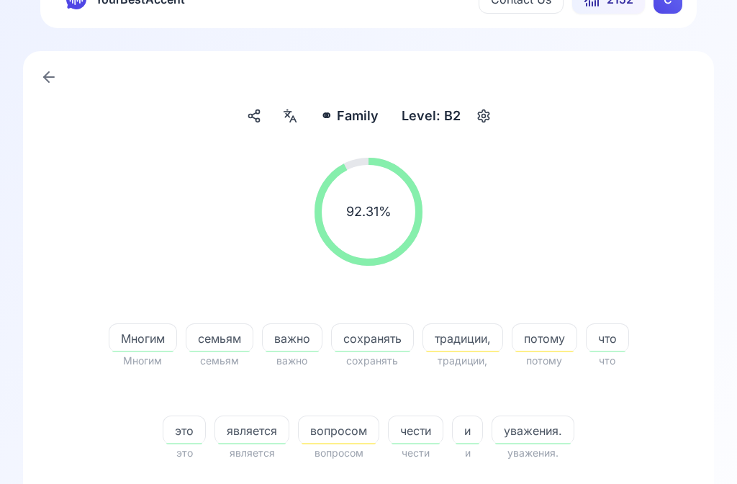
click at [348, 432] on span "вопросом" at bounding box center [339, 430] width 80 height 17
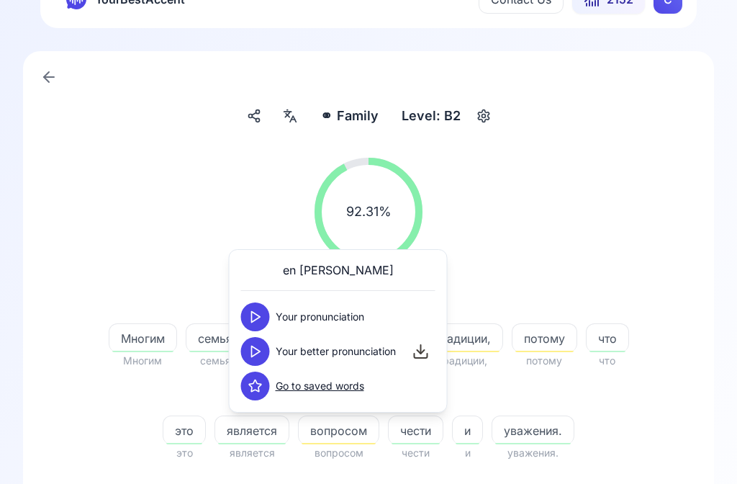
click at [259, 351] on icon at bounding box center [255, 351] width 14 height 14
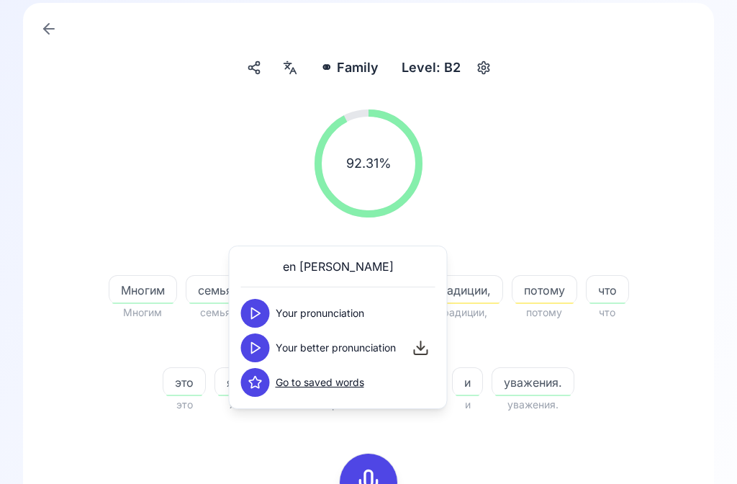
scroll to position [103, 0]
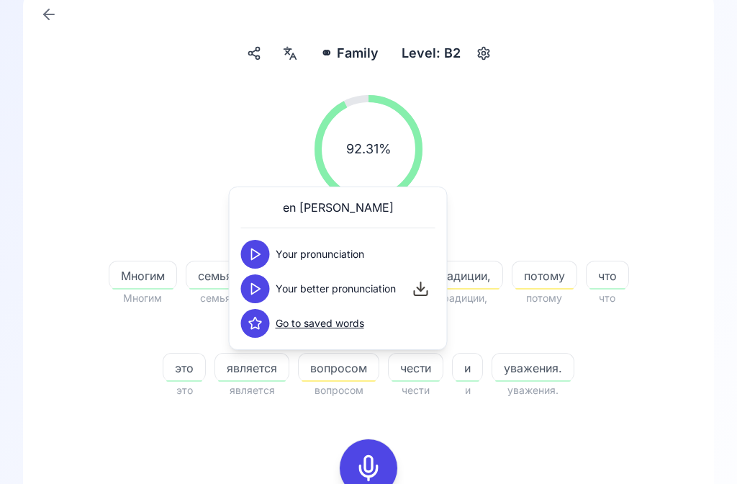
click at [613, 363] on div "Многим Многим семьям семьям важно важно сохранять сохранять традиции, традиции,…" at bounding box center [368, 313] width 553 height 173
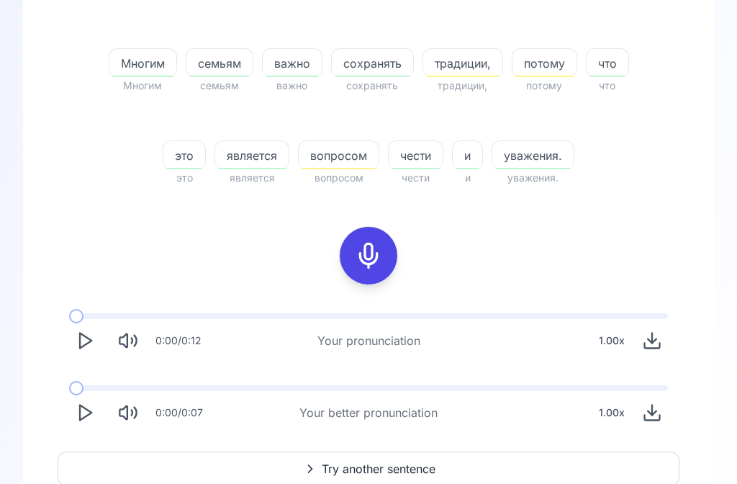
scroll to position [316, 0]
click at [85, 421] on icon "Play" at bounding box center [85, 413] width 20 height 20
click at [351, 461] on span "Try another sentence" at bounding box center [379, 467] width 114 height 17
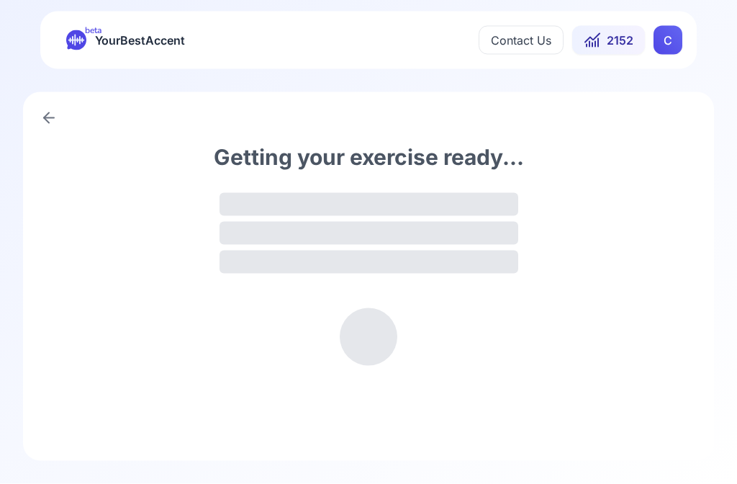
scroll to position [1, 0]
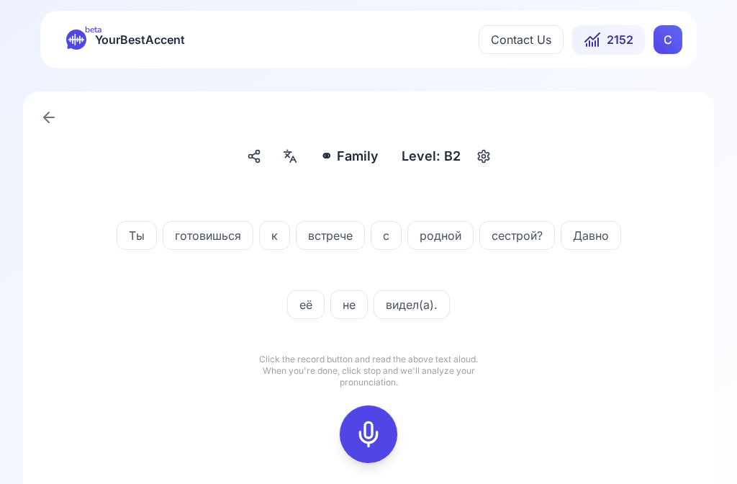
click at [365, 435] on icon at bounding box center [368, 434] width 29 height 29
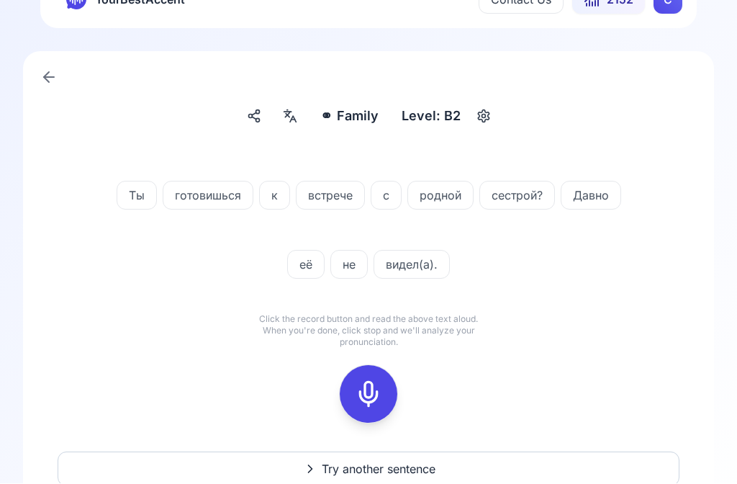
scroll to position [41, 0]
click at [377, 399] on icon at bounding box center [368, 393] width 29 height 29
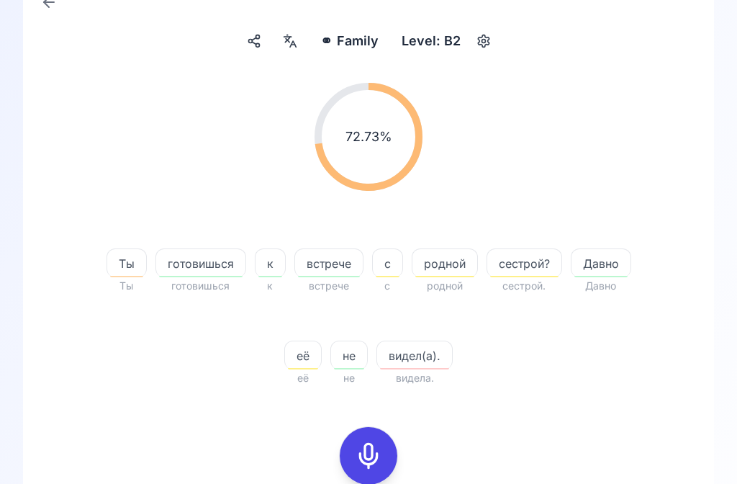
scroll to position [115, 0]
click at [360, 460] on icon at bounding box center [368, 456] width 29 height 29
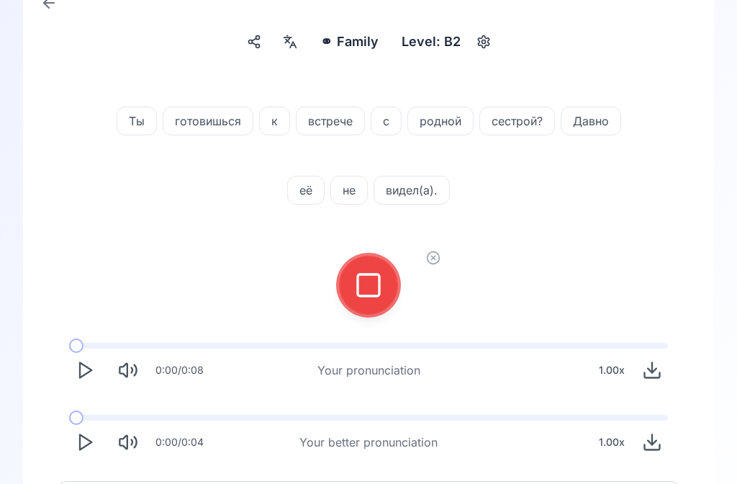
click at [377, 285] on icon at bounding box center [368, 285] width 29 height 29
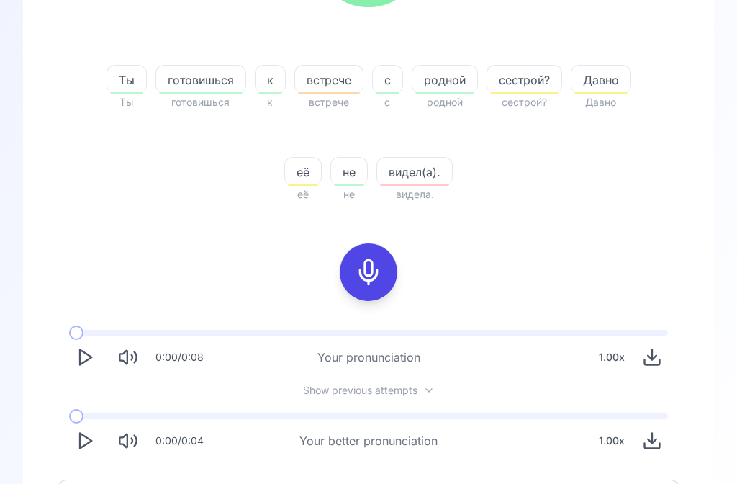
scroll to position [300, 0]
click at [78, 449] on icon "Play" at bounding box center [85, 441] width 20 height 20
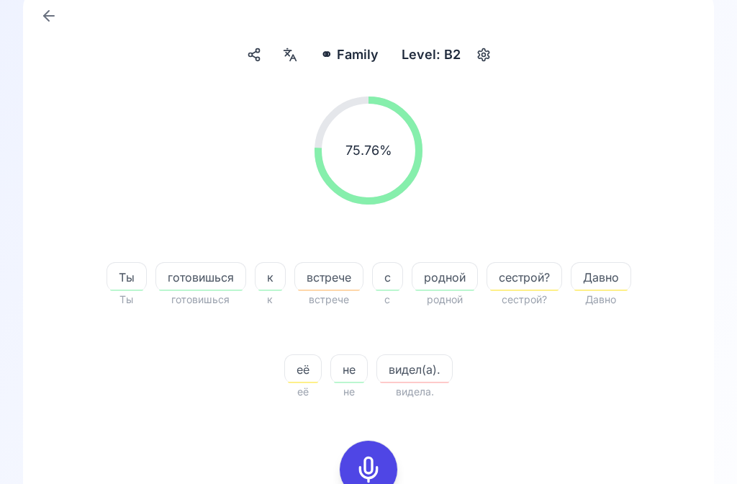
scroll to position [100, 0]
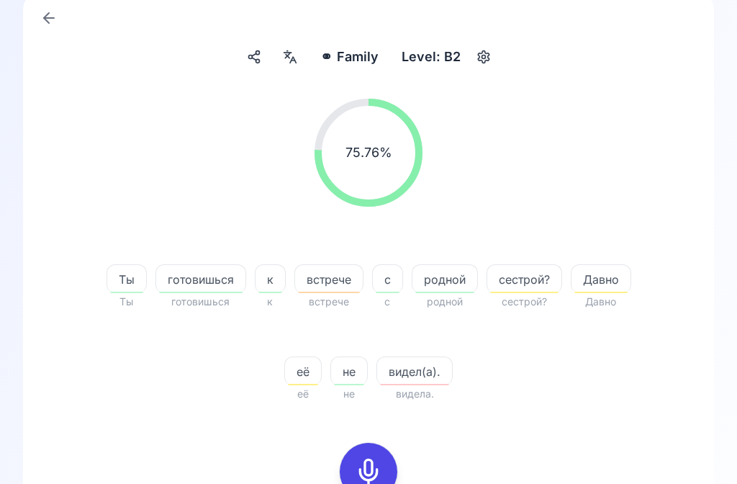
click at [279, 55] on div at bounding box center [290, 56] width 26 height 23
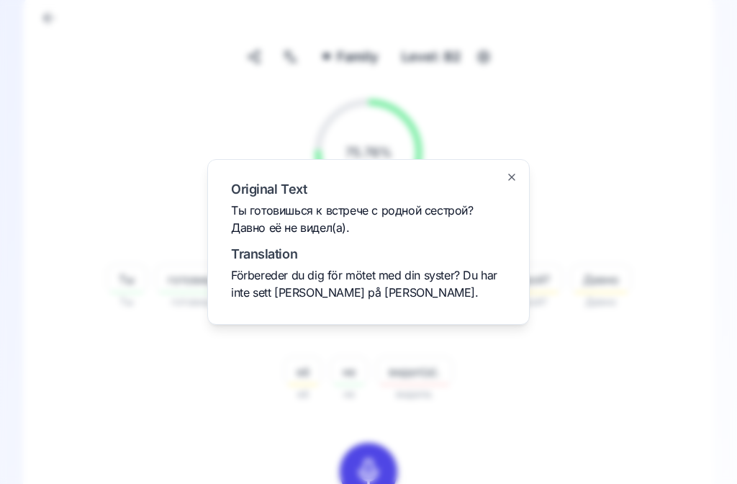
click at [511, 183] on icon "button" at bounding box center [512, 177] width 12 height 12
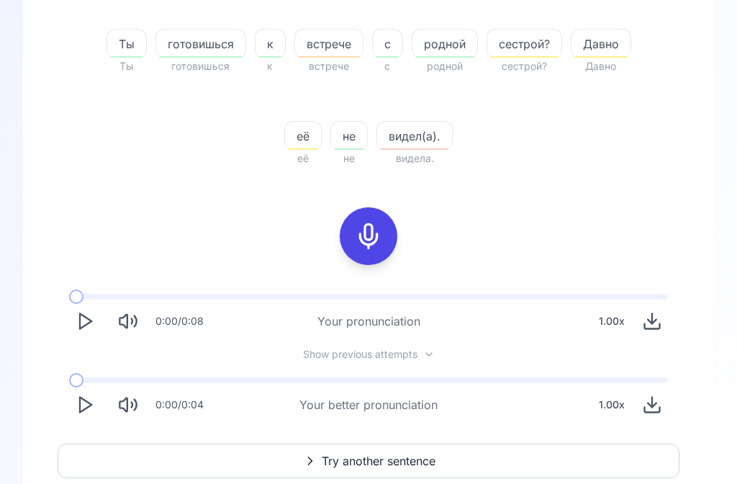
scroll to position [347, 0]
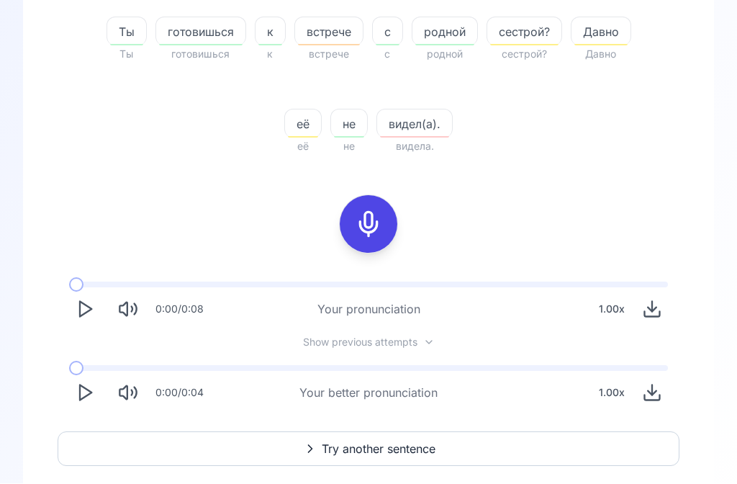
click at [363, 464] on button "Try another sentence" at bounding box center [369, 449] width 622 height 35
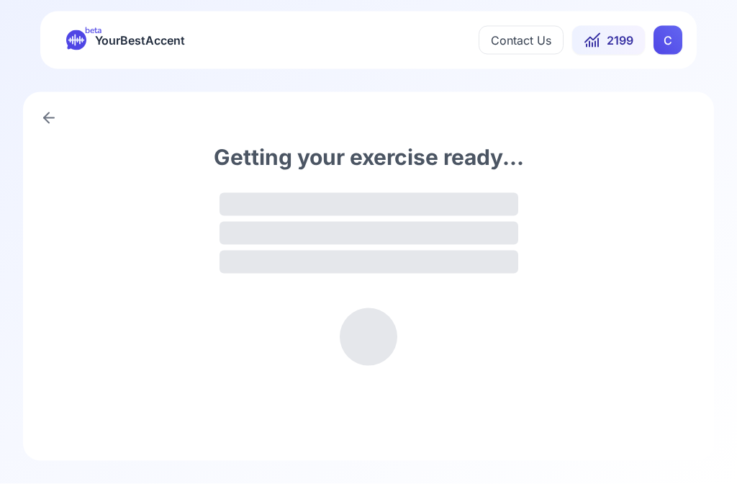
scroll to position [1, 0]
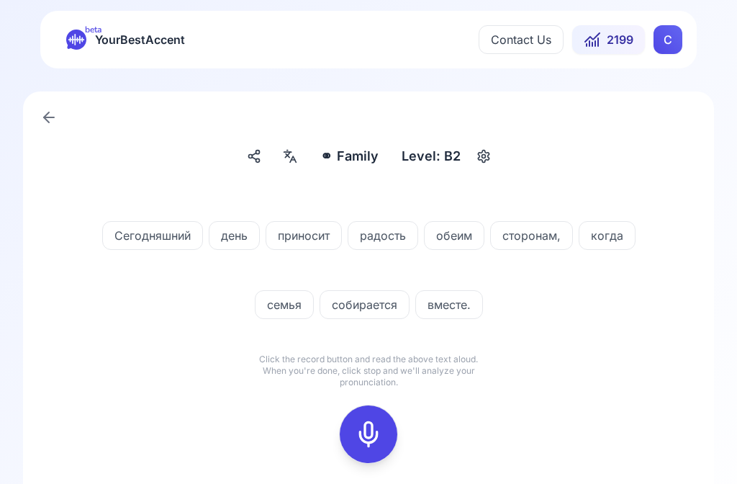
click at [364, 435] on icon at bounding box center [368, 434] width 29 height 29
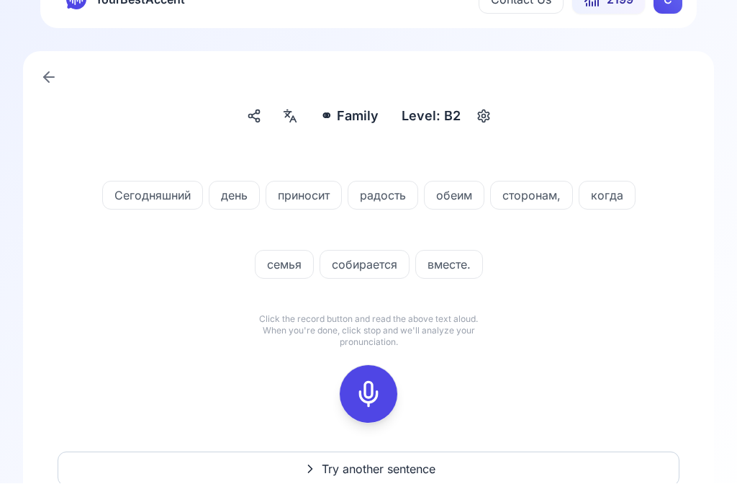
scroll to position [41, 0]
click at [359, 395] on rect at bounding box center [369, 394] width 22 height 22
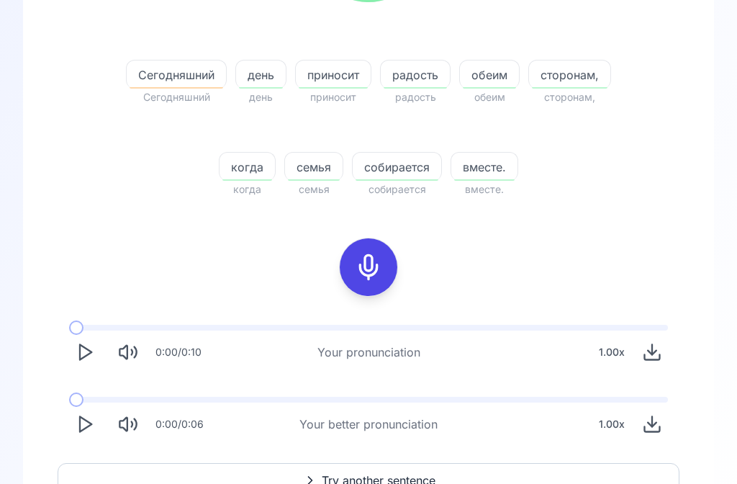
scroll to position [305, 0]
click at [81, 430] on polygon "Play" at bounding box center [86, 423] width 12 height 15
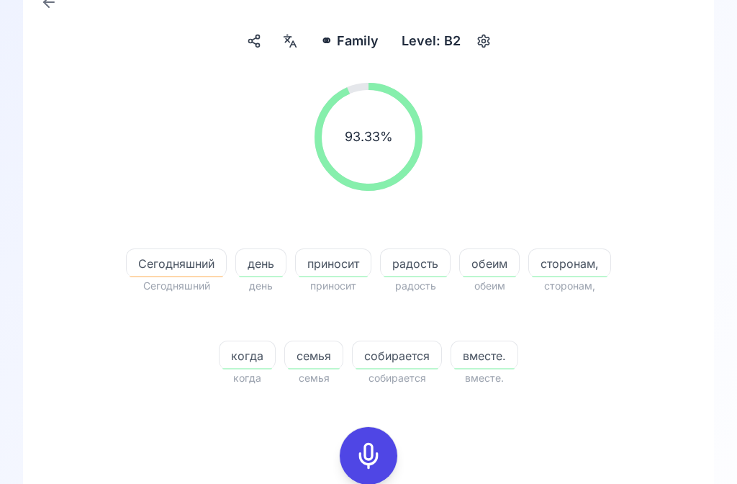
click at [294, 48] on div at bounding box center [290, 41] width 26 height 23
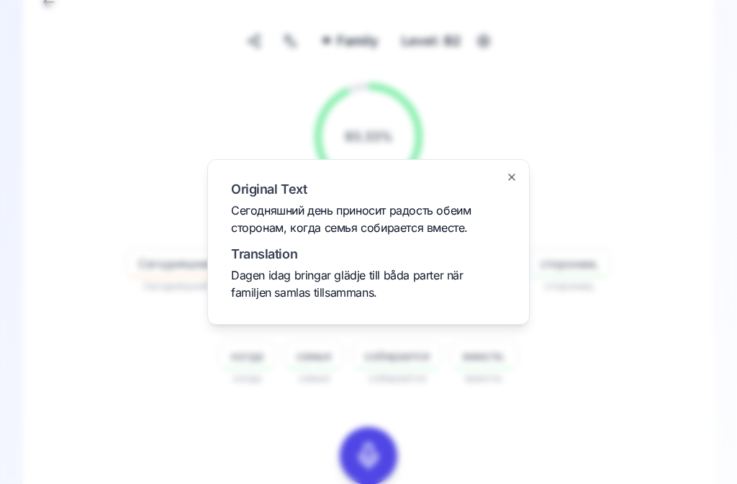
click at [511, 180] on icon "button" at bounding box center [512, 177] width 6 height 6
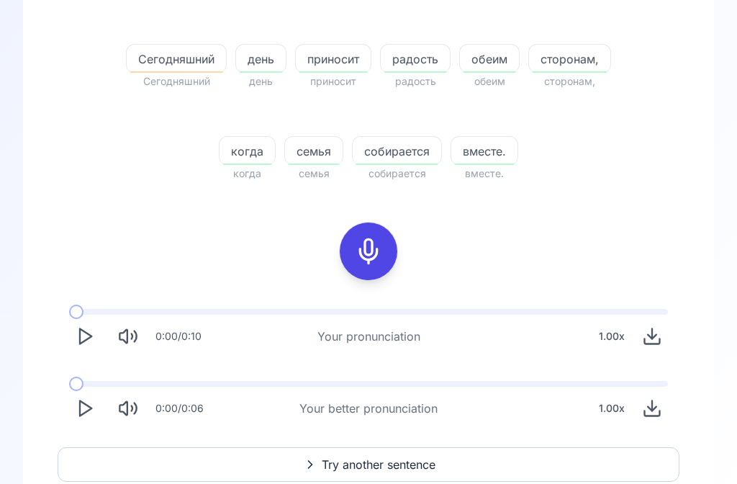
scroll to position [327, 0]
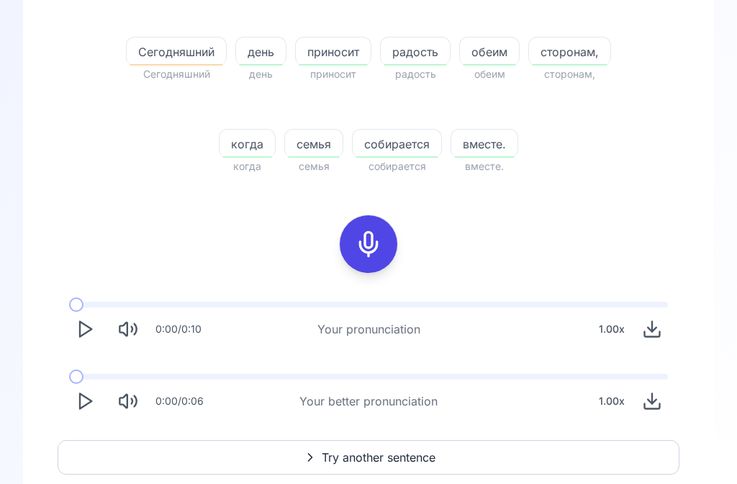
click at [85, 408] on icon "Play" at bounding box center [85, 402] width 20 height 20
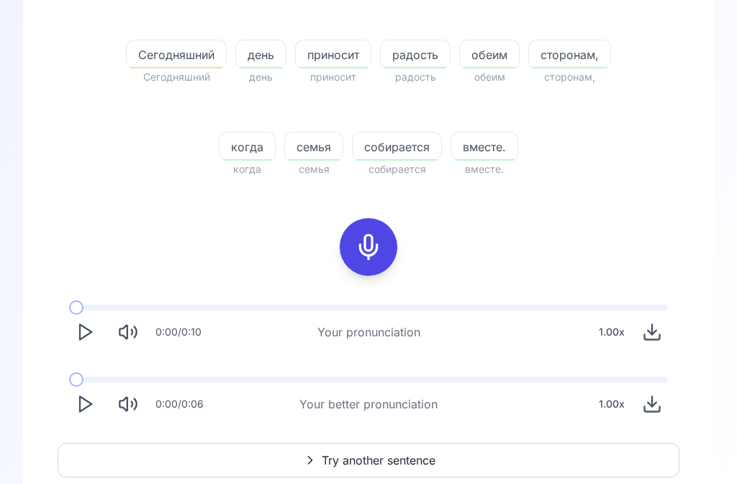
click at [360, 450] on button "Try another sentence" at bounding box center [369, 460] width 622 height 35
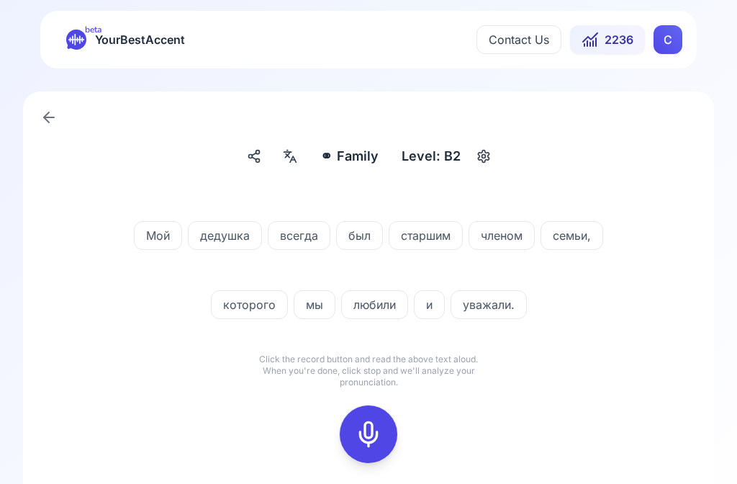
scroll to position [1, 0]
click at [362, 434] on icon at bounding box center [368, 434] width 29 height 29
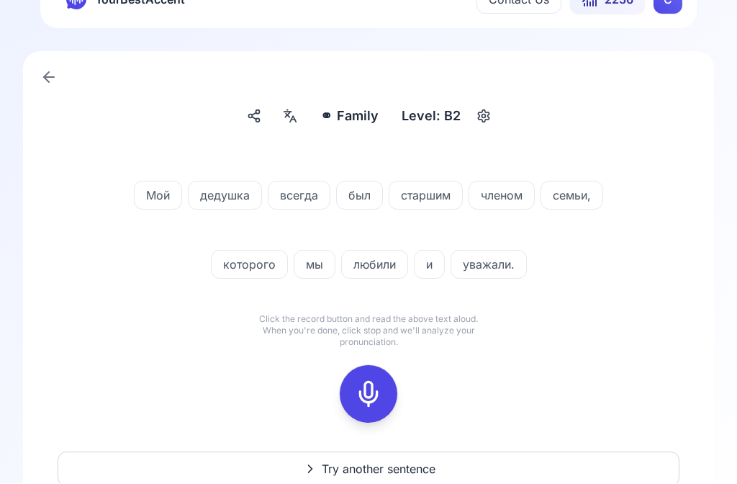
scroll to position [41, 0]
click at [366, 402] on icon at bounding box center [368, 393] width 29 height 29
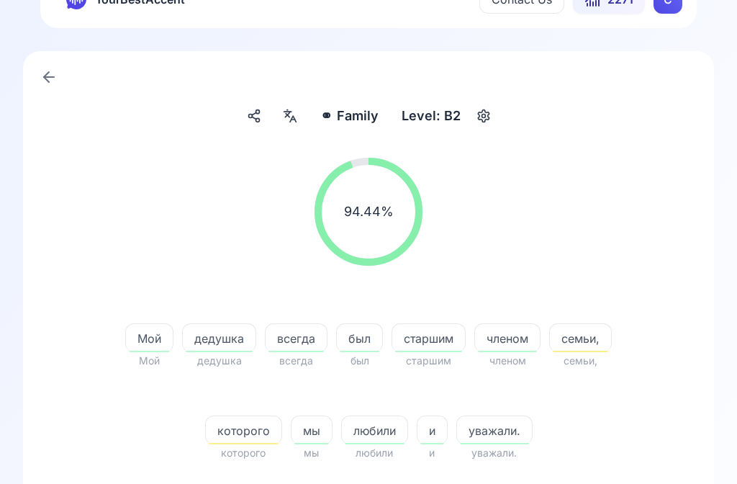
click at [588, 356] on span "семьи," at bounding box center [580, 360] width 63 height 17
click at [587, 341] on span "семьи," at bounding box center [580, 338] width 61 height 17
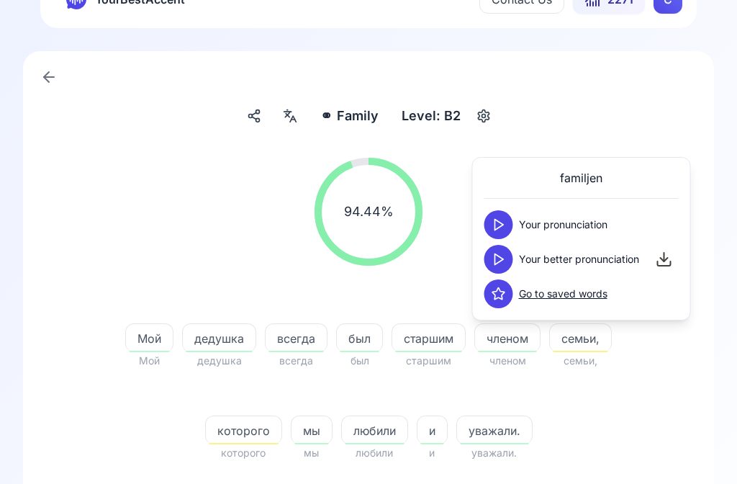
click at [511, 265] on button at bounding box center [499, 259] width 29 height 29
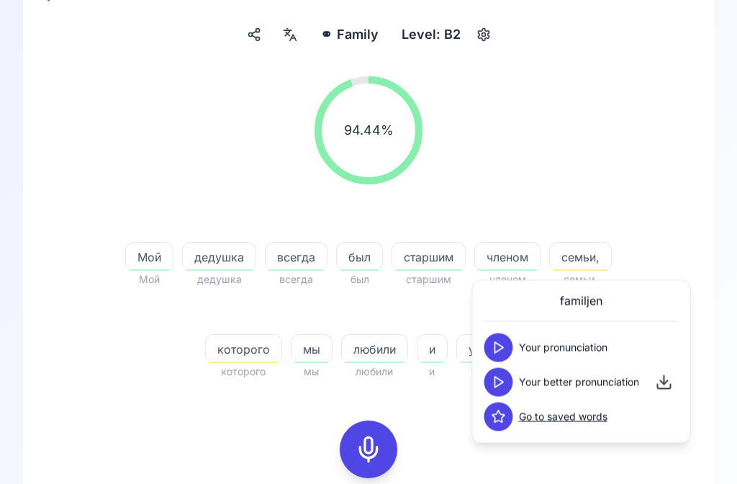
scroll to position [116, 0]
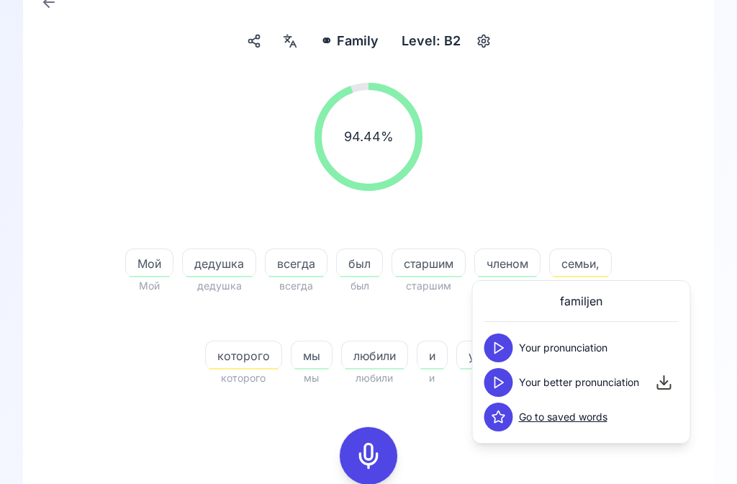
click at [247, 367] on div "которого" at bounding box center [243, 355] width 77 height 29
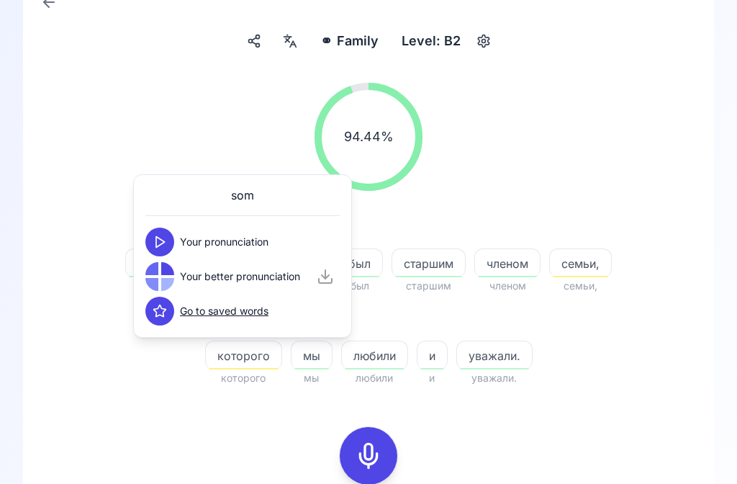
click at [161, 238] on icon at bounding box center [160, 242] width 14 height 14
click at [157, 274] on icon at bounding box center [160, 276] width 14 height 14
click at [293, 51] on div at bounding box center [290, 41] width 26 height 23
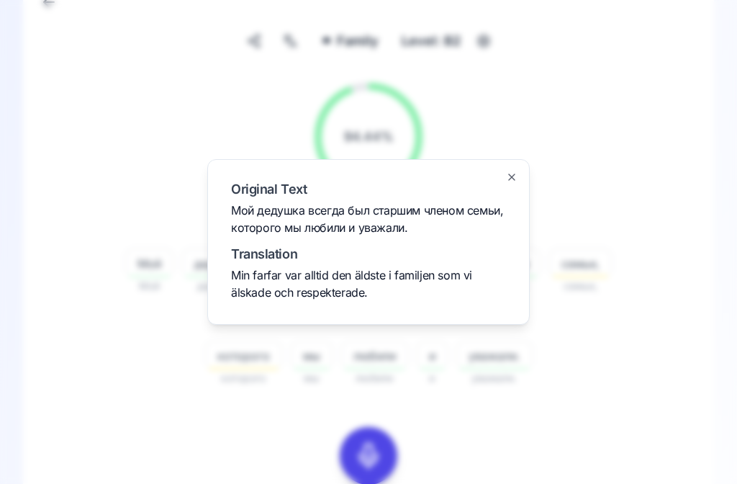
click at [630, 392] on div at bounding box center [368, 242] width 737 height 484
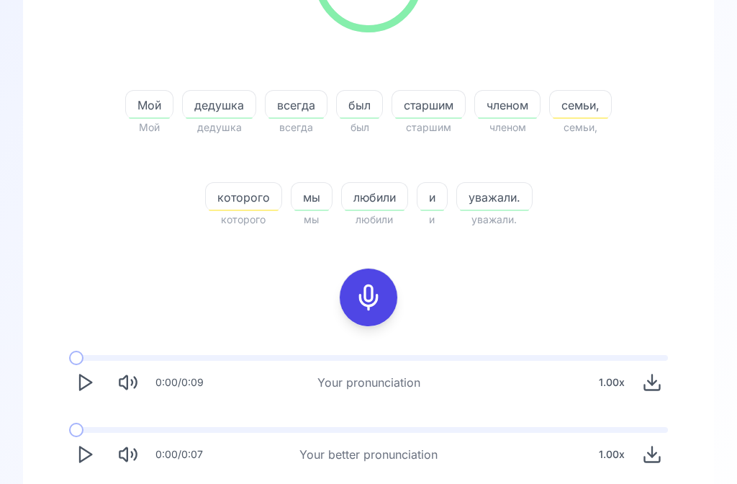
scroll to position [289, 0]
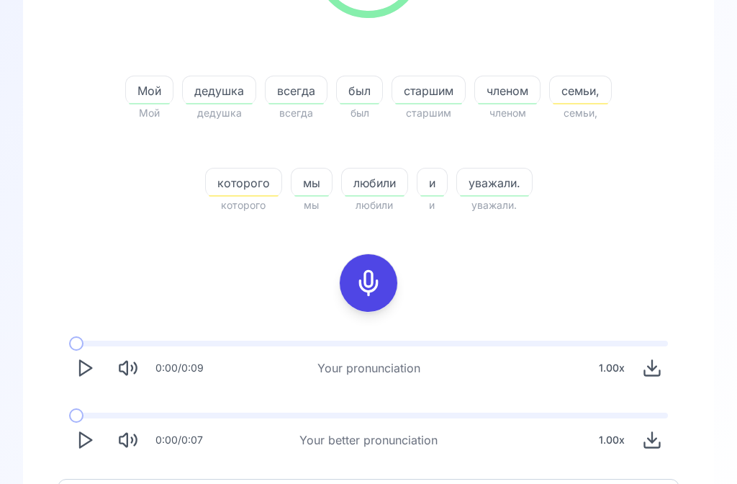
click at [84, 448] on icon "Play" at bounding box center [85, 440] width 20 height 20
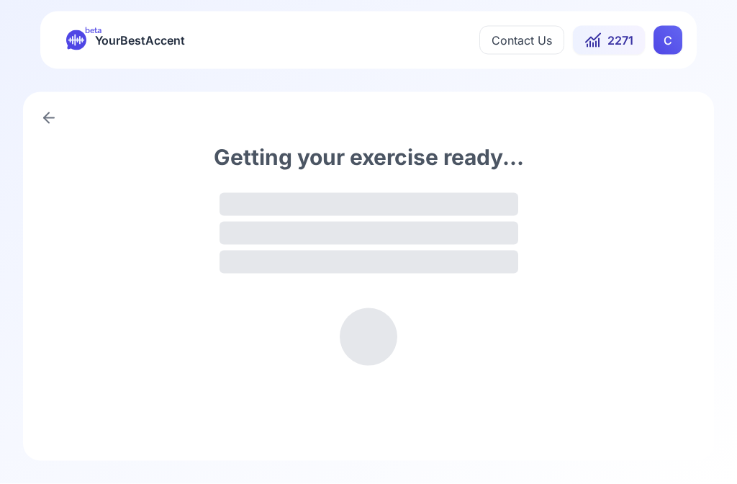
scroll to position [1, 0]
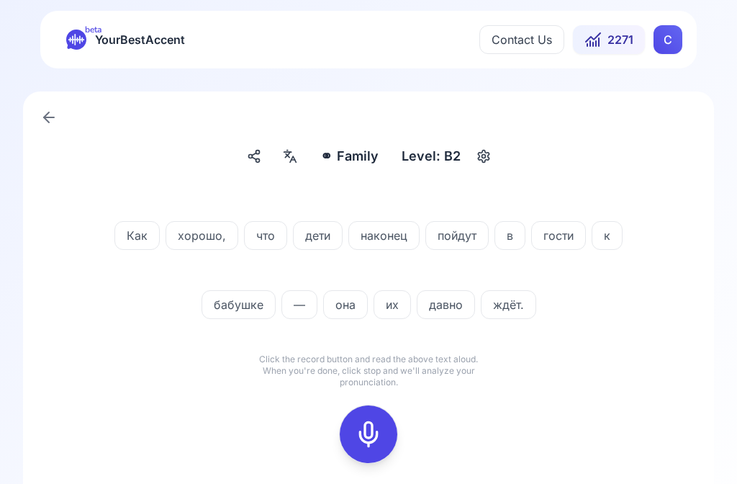
click at [366, 432] on icon at bounding box center [368, 434] width 29 height 29
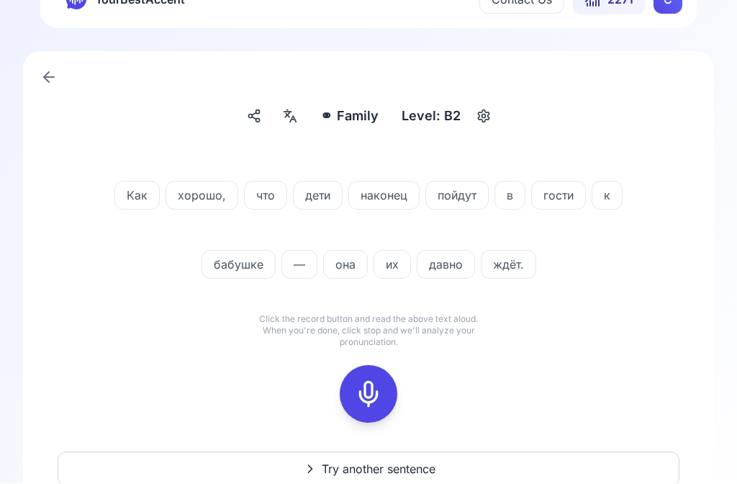
scroll to position [41, 0]
click at [360, 397] on icon at bounding box center [368, 393] width 29 height 29
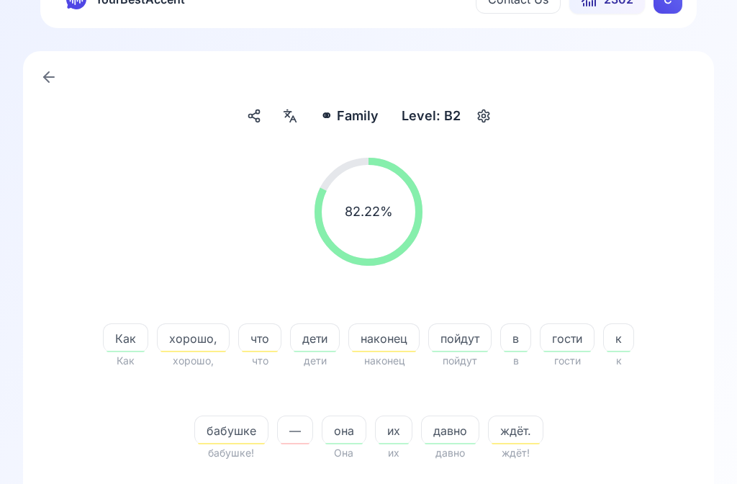
click at [510, 444] on span "ждёт!" at bounding box center [515, 452] width 55 height 17
click at [516, 440] on div "ждёт." at bounding box center [515, 430] width 55 height 29
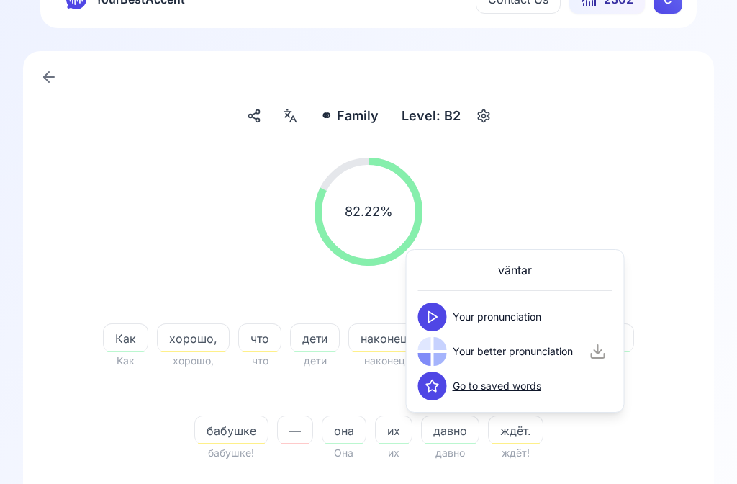
click at [443, 353] on div at bounding box center [440, 359] width 13 height 13
click at [445, 324] on button at bounding box center [432, 316] width 29 height 29
click at [439, 363] on button at bounding box center [432, 351] width 29 height 29
click at [437, 346] on icon at bounding box center [433, 351] width 14 height 14
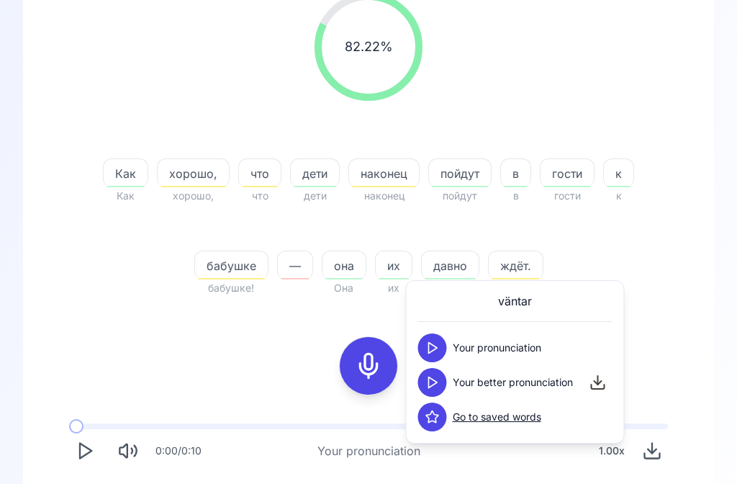
scroll to position [207, 0]
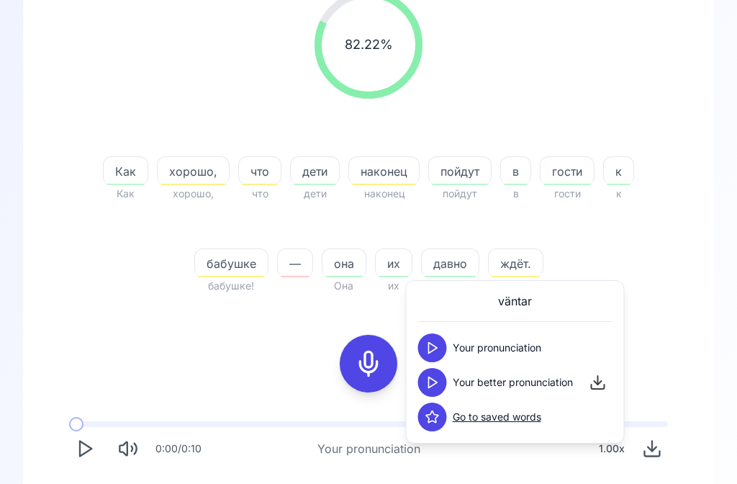
click at [205, 341] on div "82.22 % 82.22 % Как Как хорошо, хорошо, что что дети дети наконец наконец пойду…" at bounding box center [369, 264] width 622 height 569
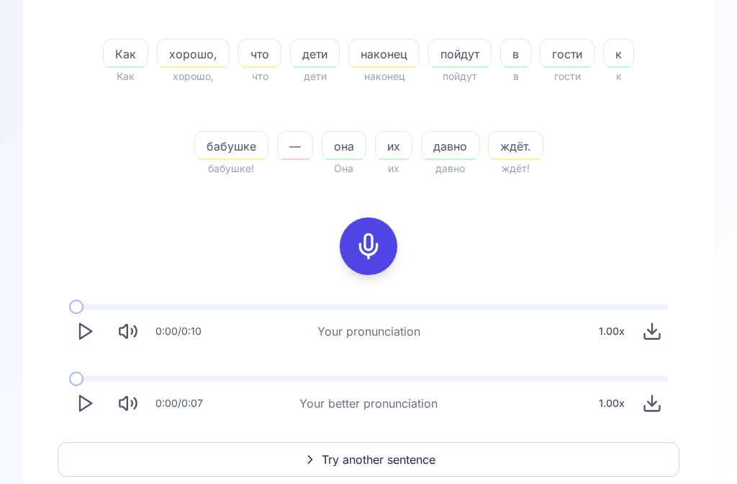
scroll to position [336, 0]
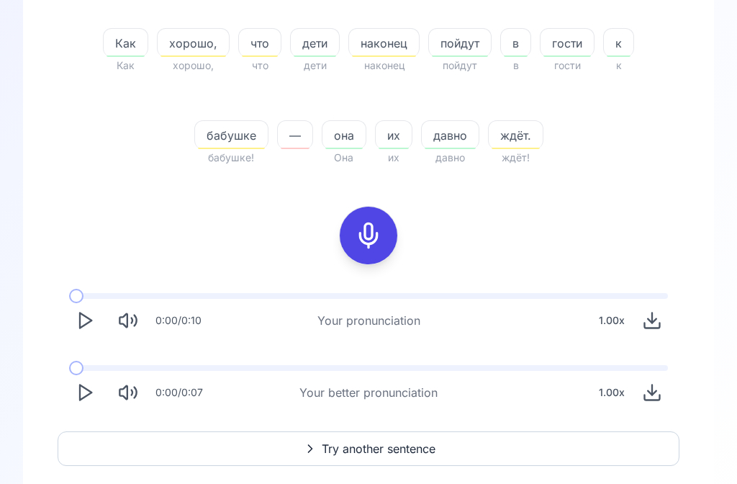
click at [84, 388] on polygon "Play" at bounding box center [86, 393] width 12 height 15
click at [374, 445] on span "Try another sentence" at bounding box center [379, 449] width 114 height 17
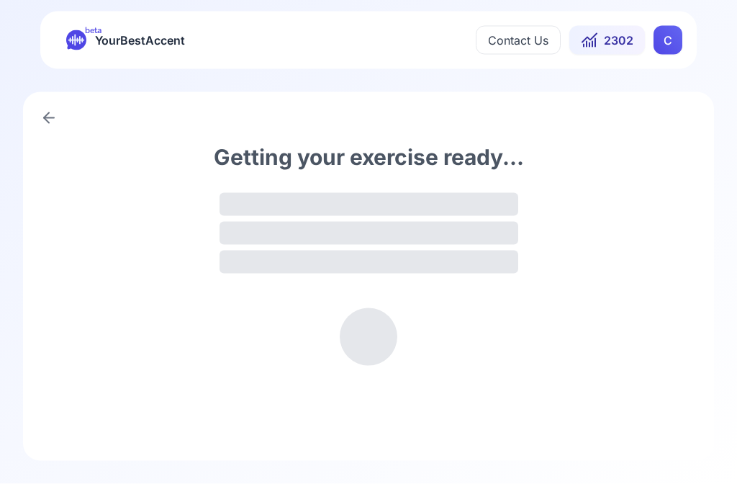
scroll to position [1, 0]
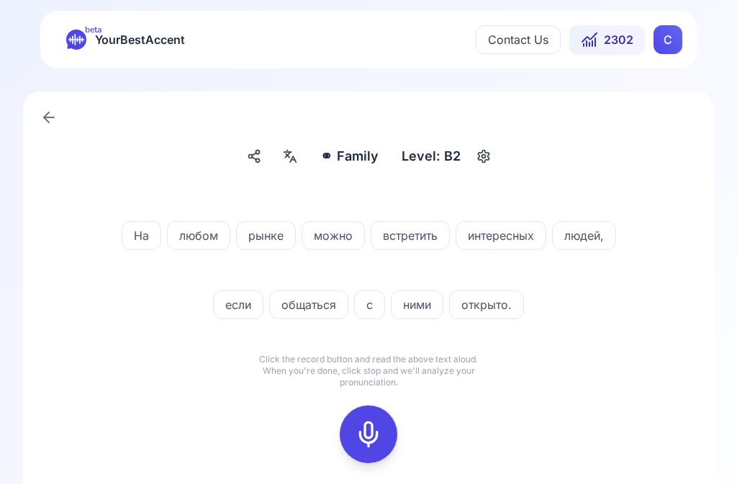
click at [369, 421] on icon at bounding box center [368, 434] width 29 height 29
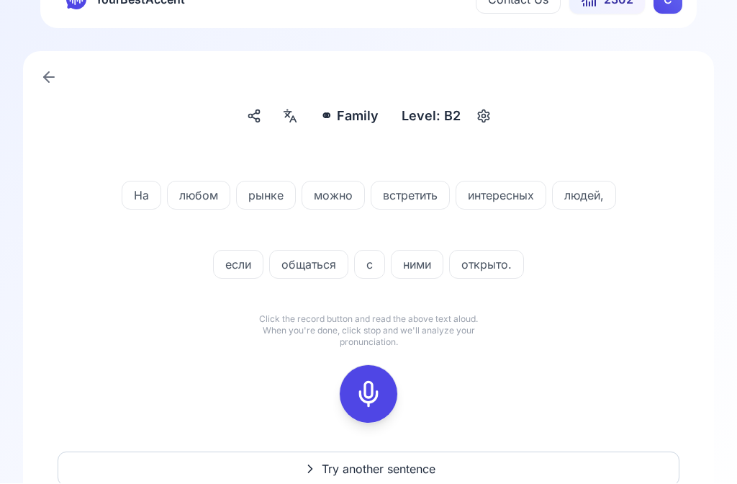
scroll to position [41, 0]
click at [372, 377] on div at bounding box center [368, 394] width 35 height 58
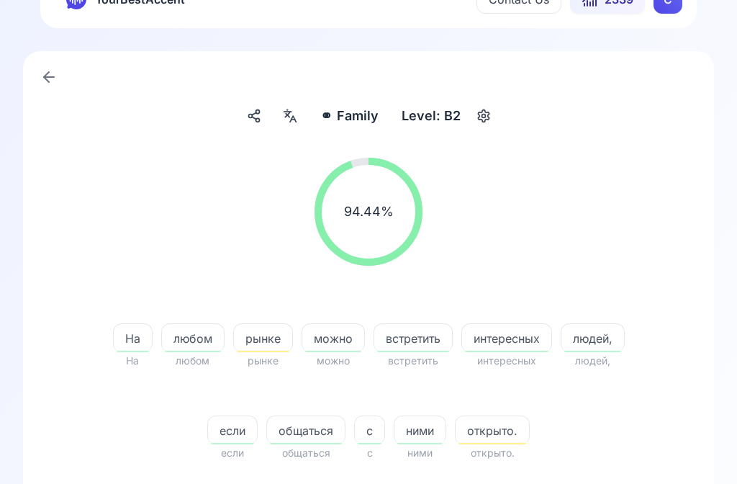
click at [258, 341] on span "рынке" at bounding box center [263, 338] width 58 height 17
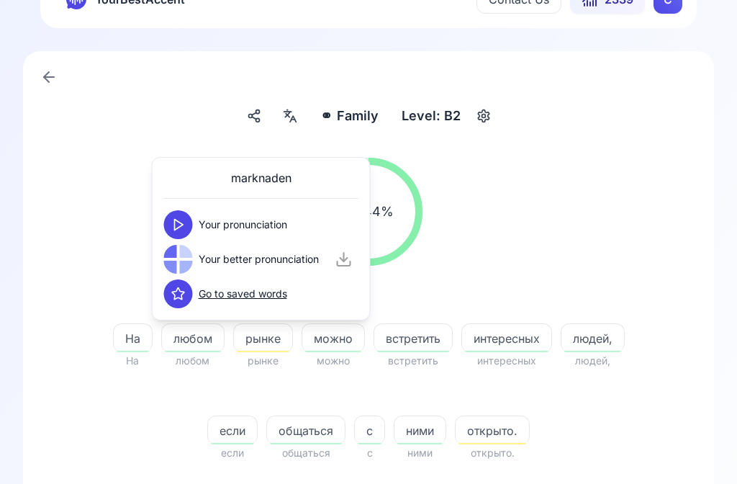
click at [182, 229] on icon at bounding box center [178, 224] width 14 height 14
click at [186, 263] on button at bounding box center [178, 259] width 29 height 29
click at [494, 434] on span "открыто." at bounding box center [492, 430] width 73 height 17
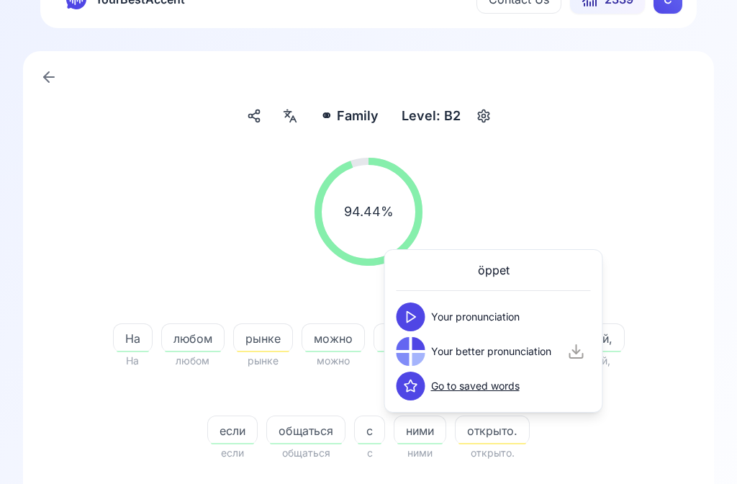
click at [423, 310] on button at bounding box center [411, 316] width 29 height 29
click at [414, 357] on icon at bounding box center [411, 351] width 14 height 14
click at [299, 115] on icon at bounding box center [290, 116] width 17 height 14
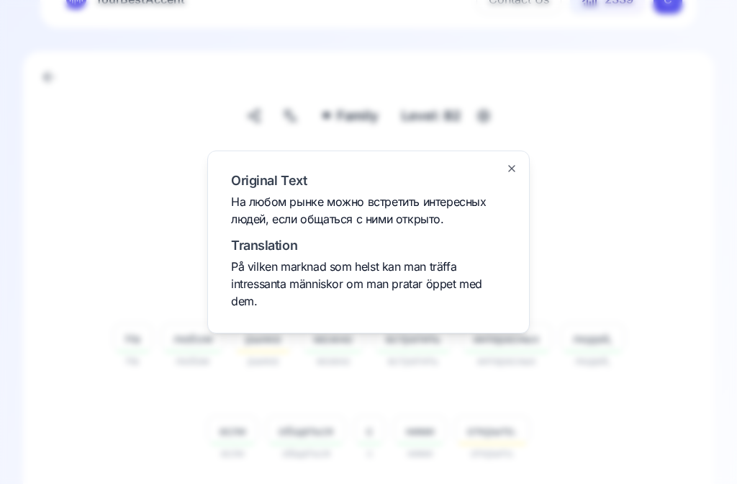
click at [515, 170] on icon "button" at bounding box center [512, 169] width 12 height 12
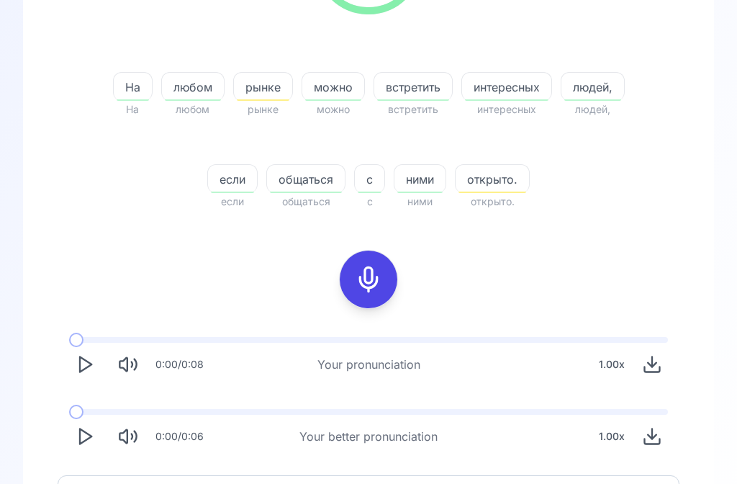
scroll to position [320, 0]
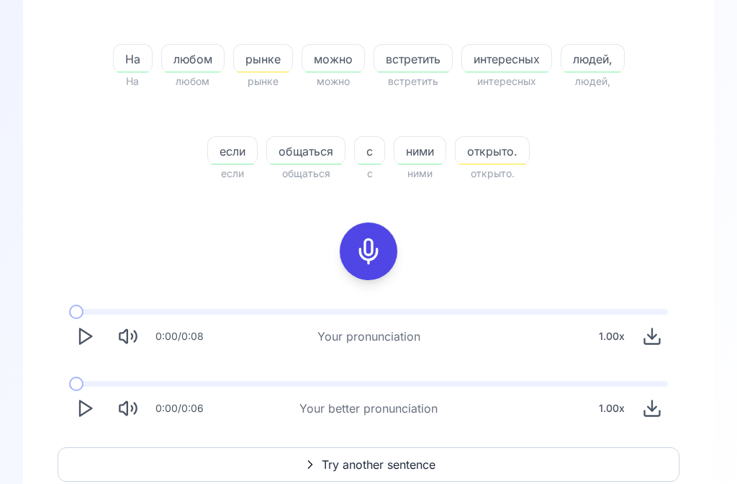
click at [90, 413] on icon "Play" at bounding box center [85, 408] width 20 height 20
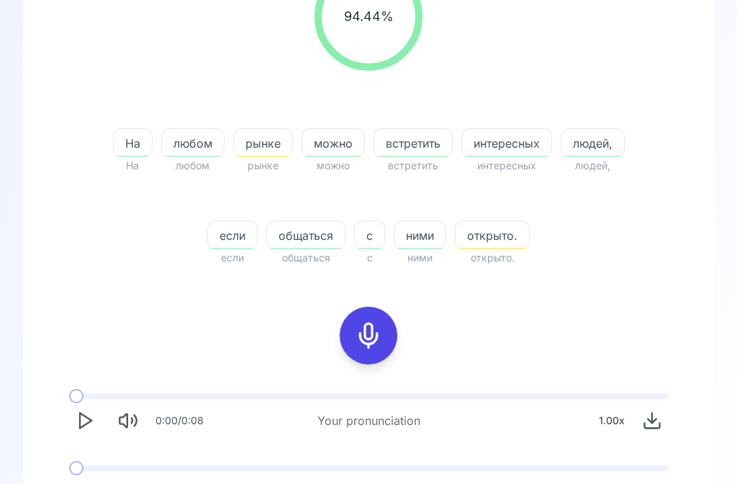
scroll to position [0, 0]
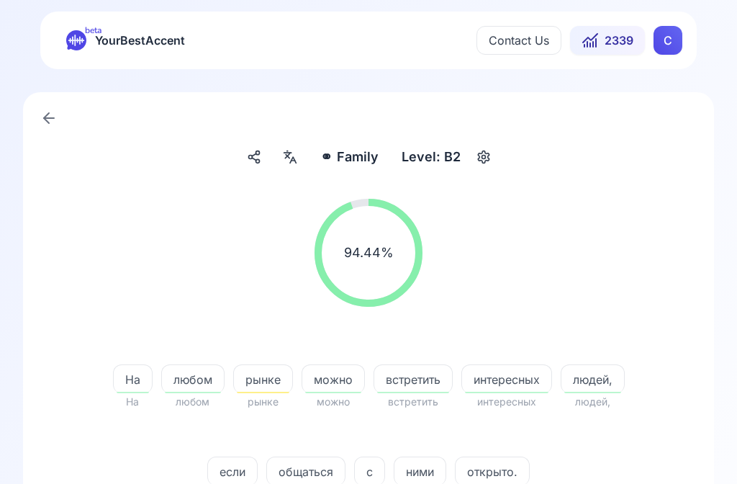
click at [622, 36] on span "2339" at bounding box center [619, 40] width 29 height 17
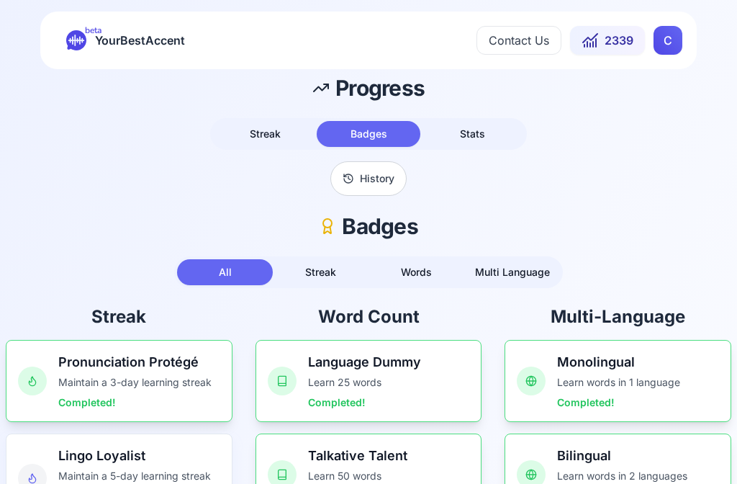
click at [523, 40] on button "Contact Us" at bounding box center [519, 40] width 85 height 29
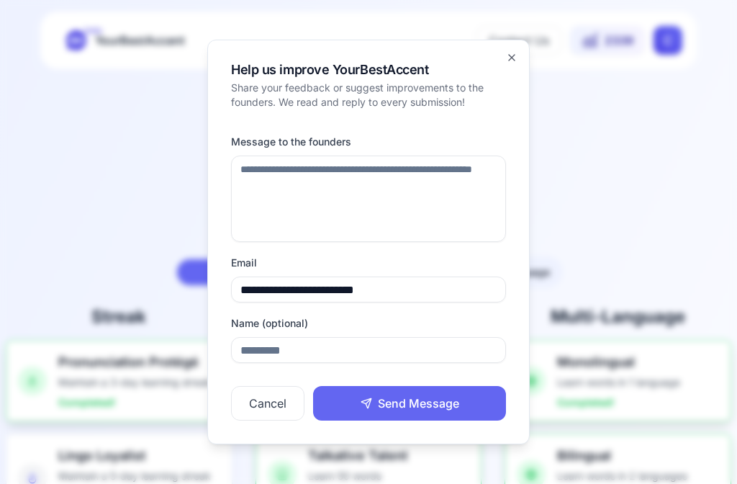
click at [678, 114] on div at bounding box center [368, 242] width 737 height 484
click at [511, 52] on button "Contact Us" at bounding box center [519, 40] width 85 height 29
click at [509, 67] on div "**********" at bounding box center [368, 242] width 323 height 405
click at [516, 53] on icon "button" at bounding box center [512, 58] width 12 height 12
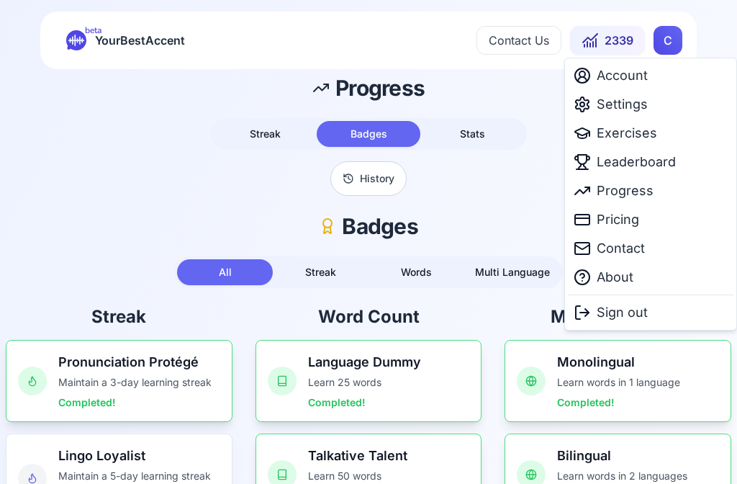
click at [624, 30] on html "beta YourBestAccent Contact Us 2339 C Progress Streak Badges Stats History Badg…" at bounding box center [368, 242] width 737 height 484
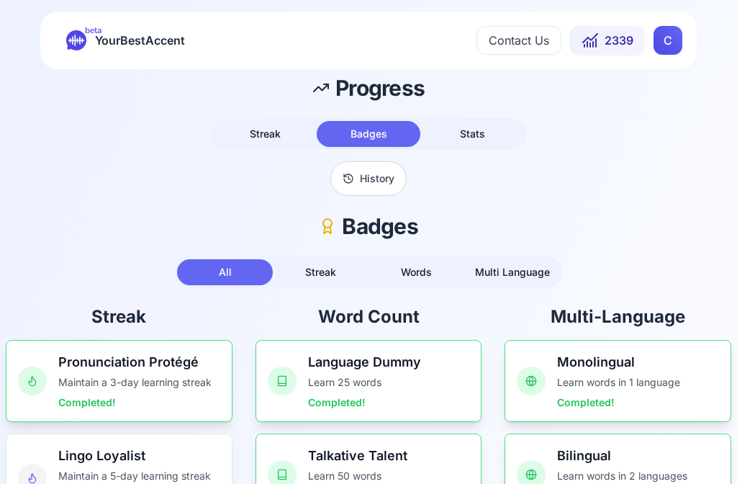
click at [621, 38] on span "2339" at bounding box center [619, 40] width 29 height 17
